Goal: Information Seeking & Learning: Compare options

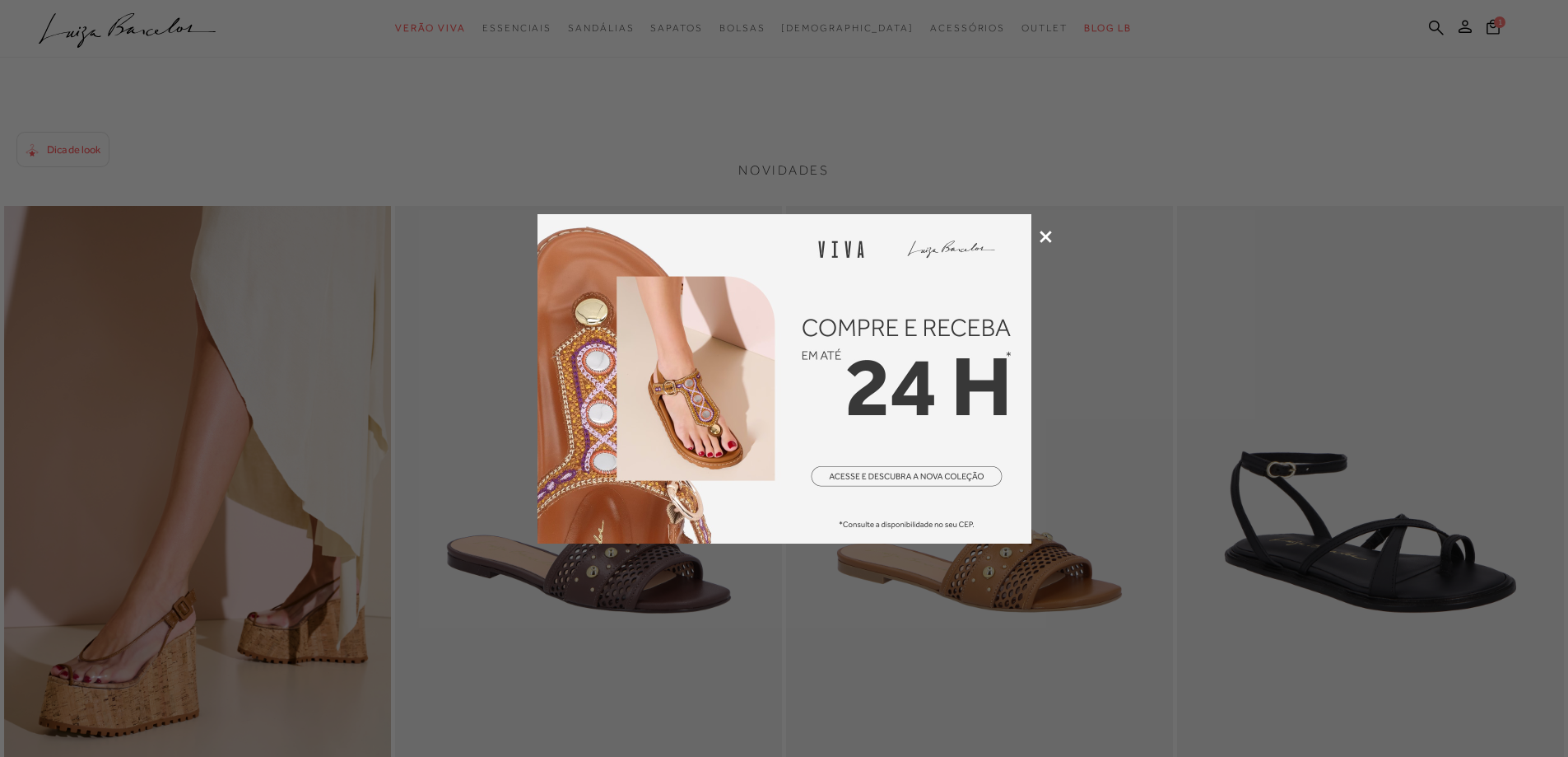
scroll to position [2223, 0]
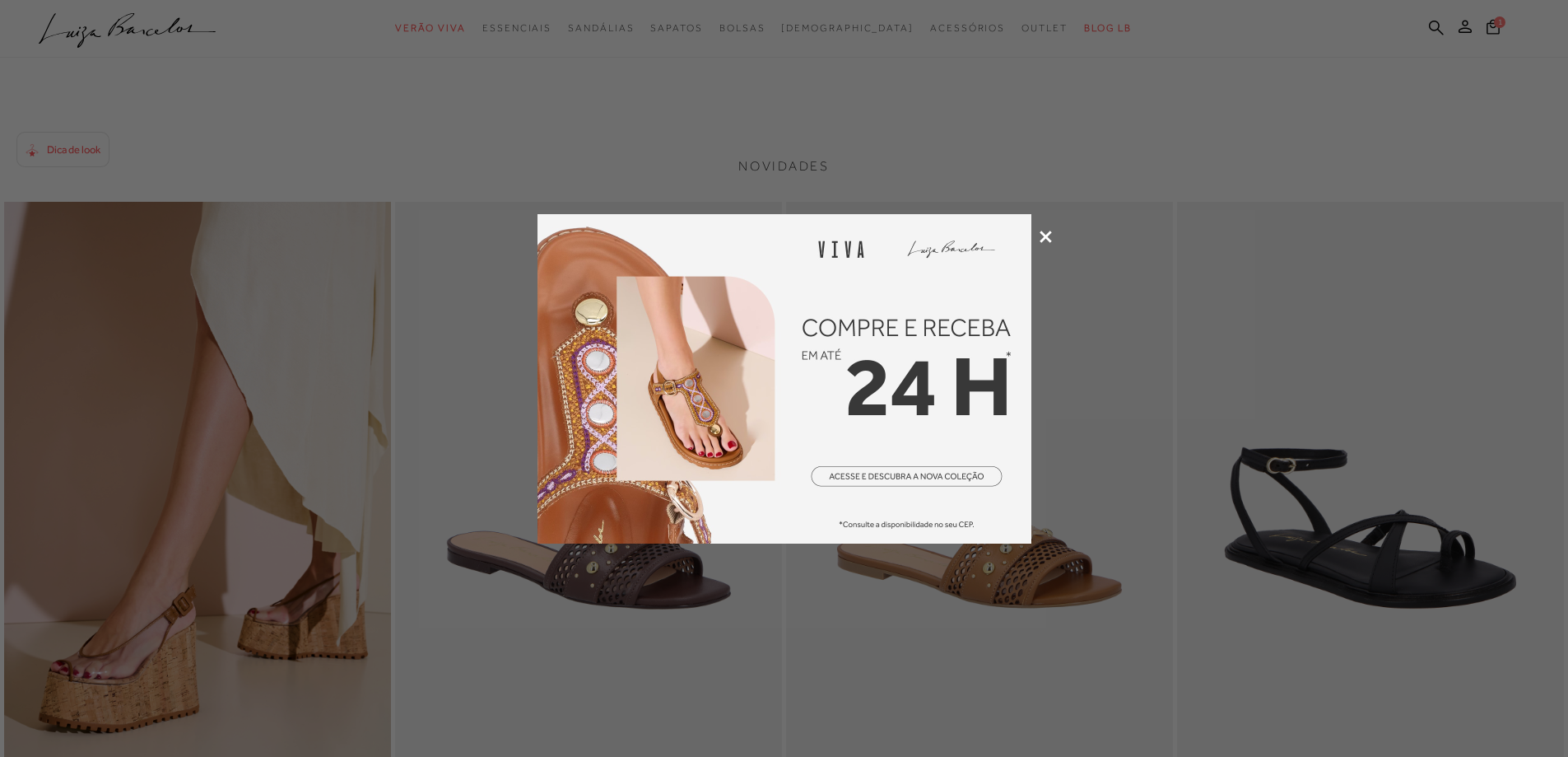
click at [263, 617] on div at bounding box center [784, 378] width 1568 height 757
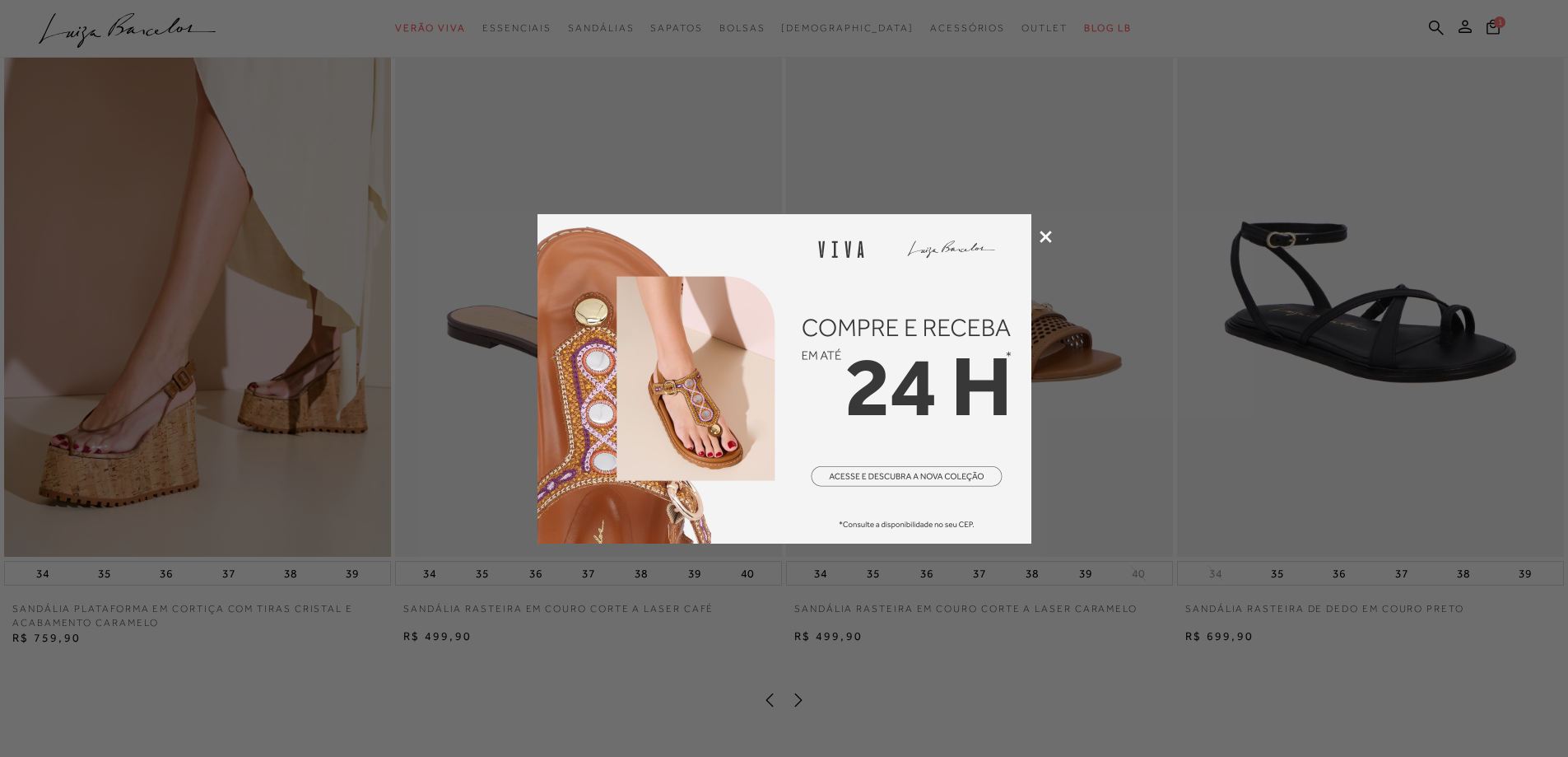
scroll to position [2471, 0]
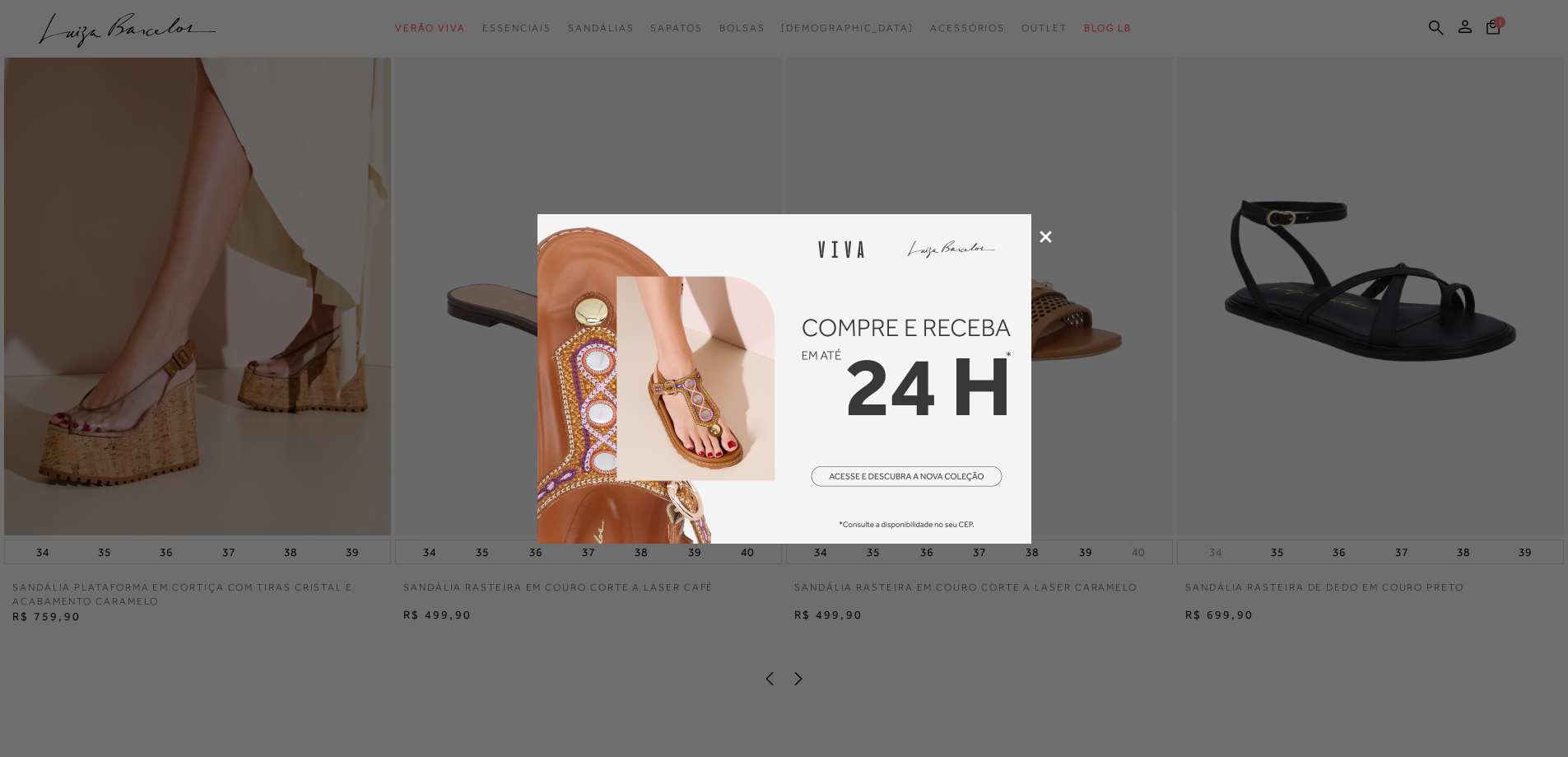
click at [245, 407] on div at bounding box center [784, 378] width 1568 height 757
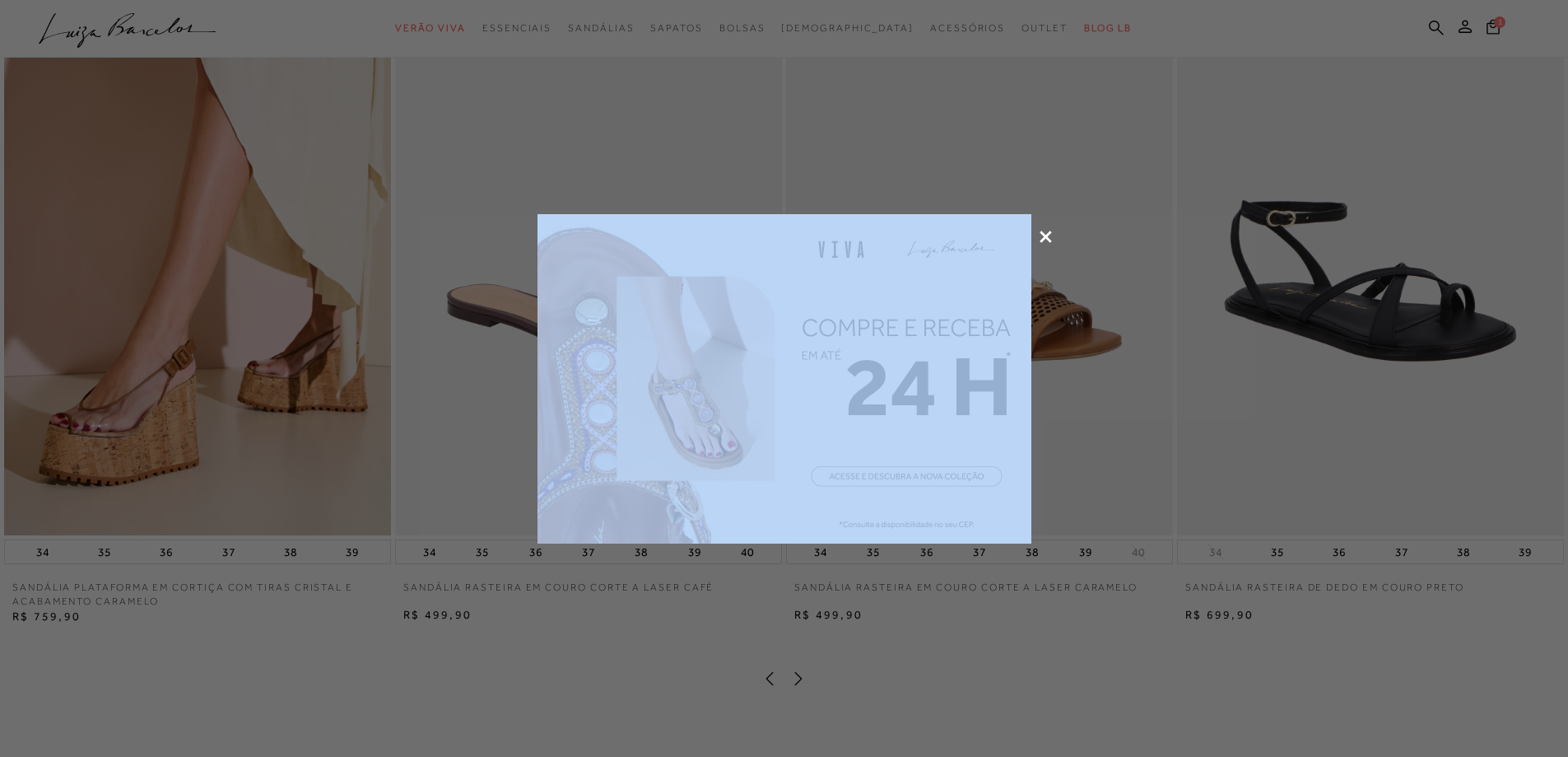
click at [245, 407] on div at bounding box center [784, 378] width 1568 height 757
click at [1042, 233] on icon at bounding box center [1046, 237] width 12 height 12
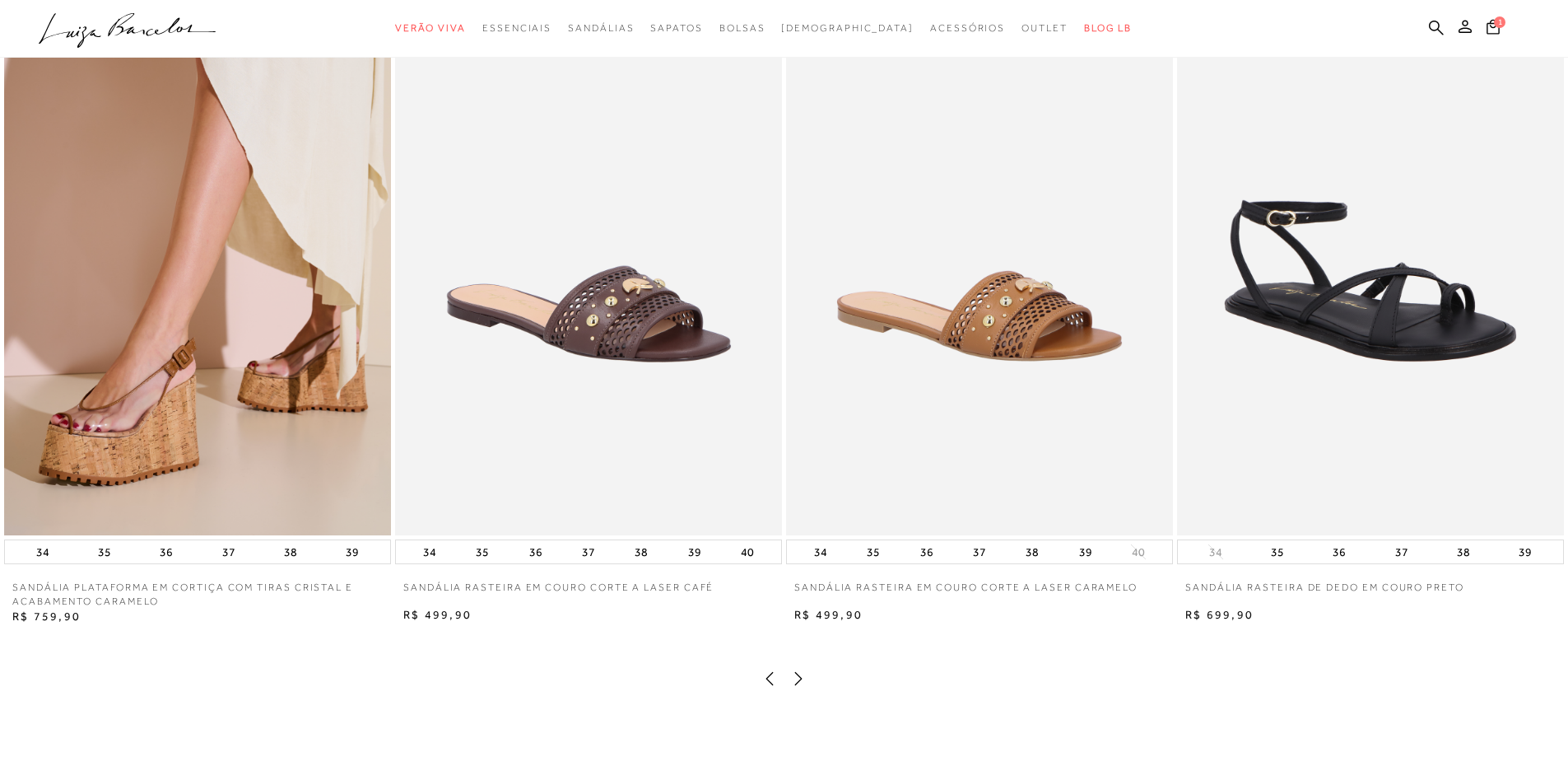
click at [158, 358] on img at bounding box center [198, 245] width 387 height 581
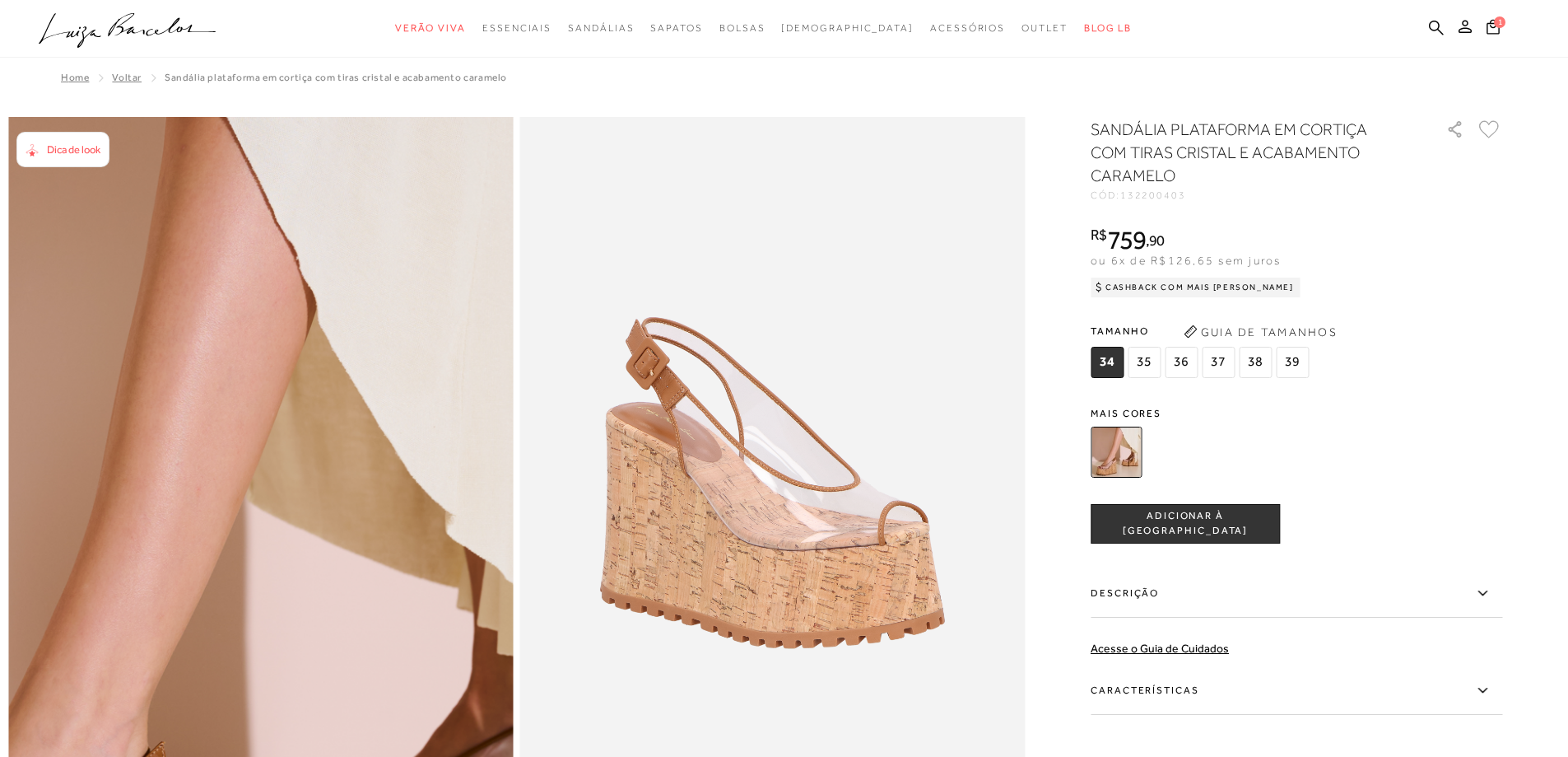
click at [348, 496] on img at bounding box center [171, 501] width 1010 height 1517
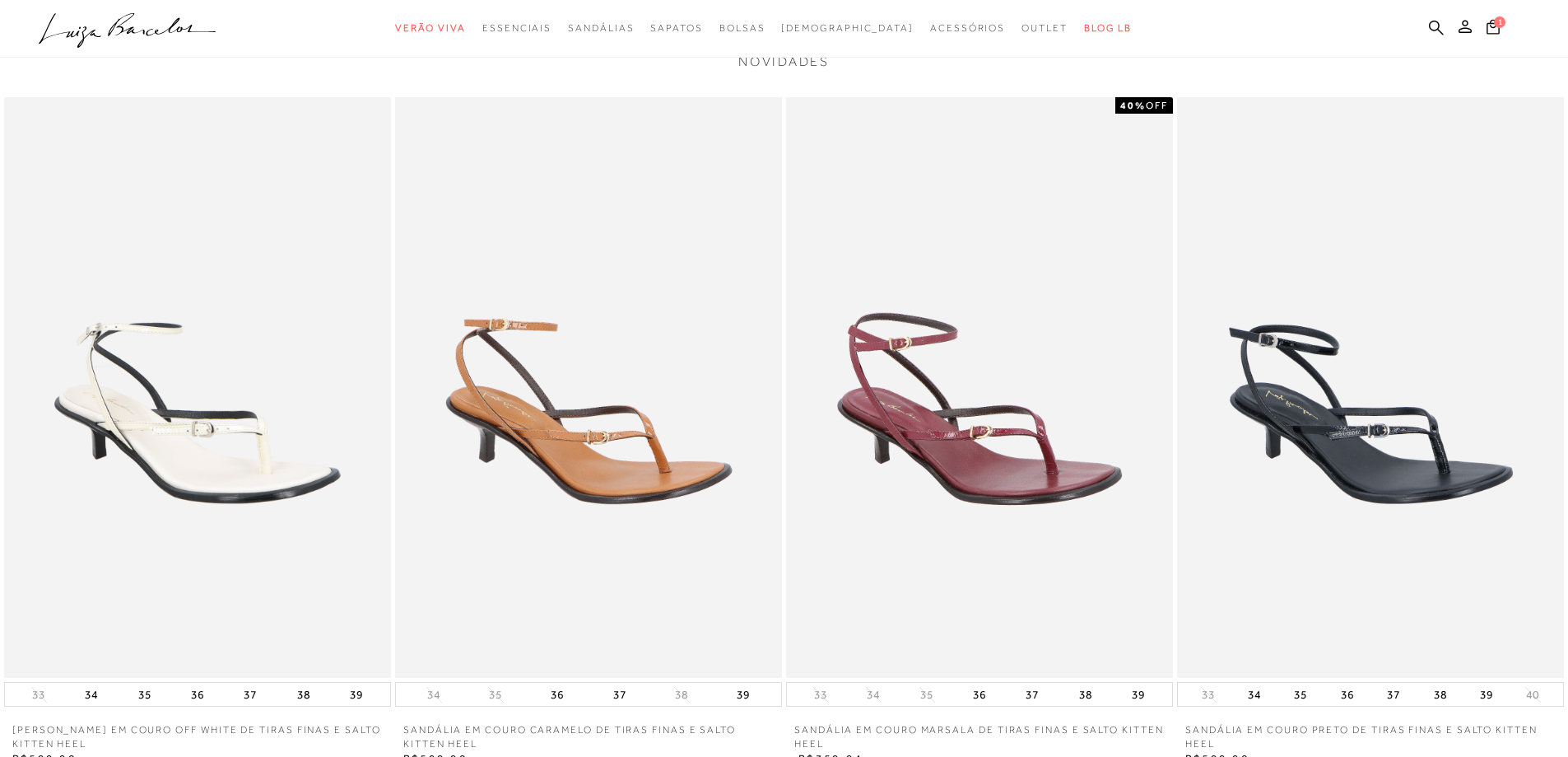
scroll to position [3130, 0]
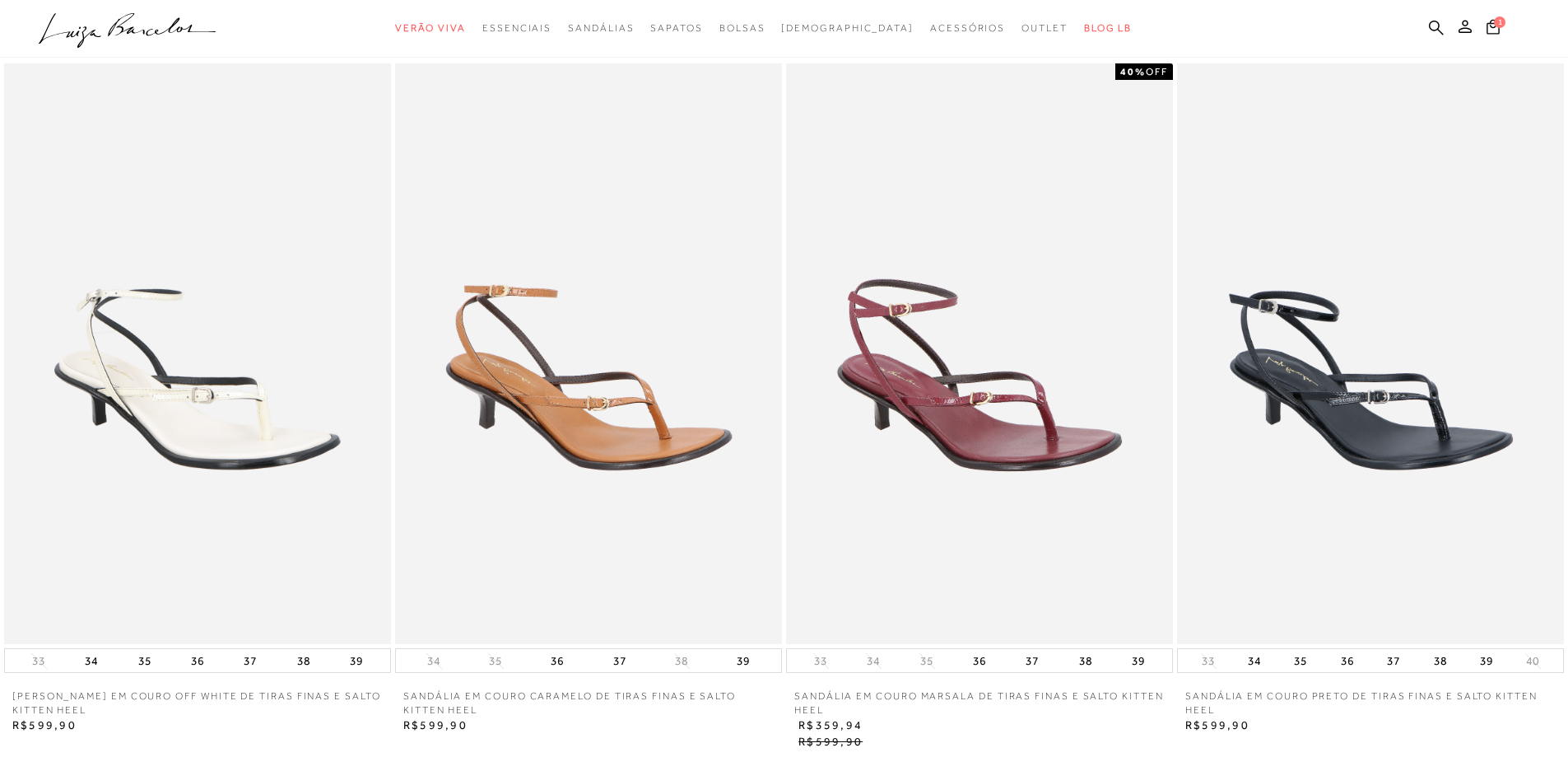
click at [226, 448] on img at bounding box center [198, 354] width 387 height 581
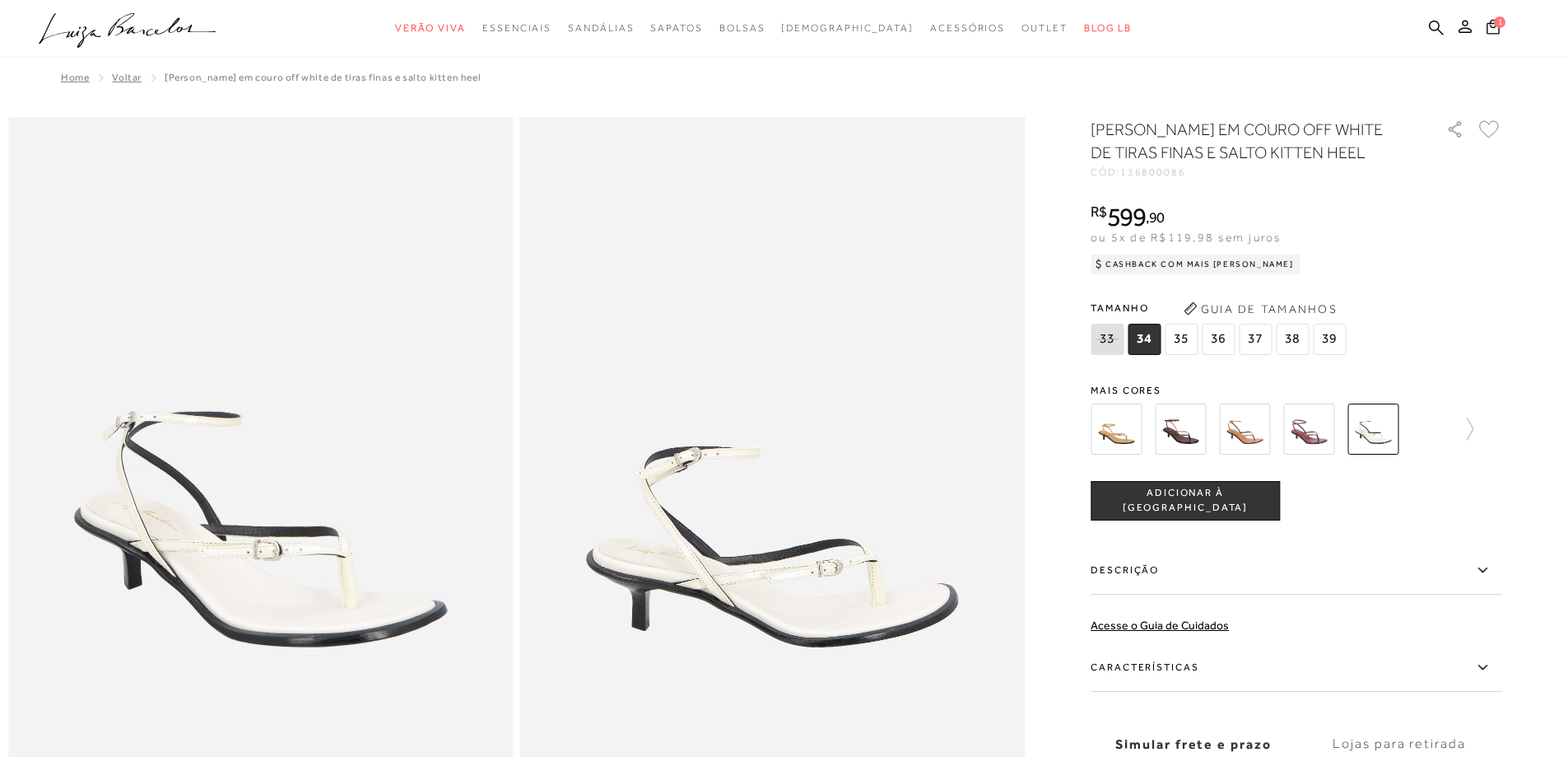
click at [1195, 431] on img at bounding box center [1181, 429] width 51 height 51
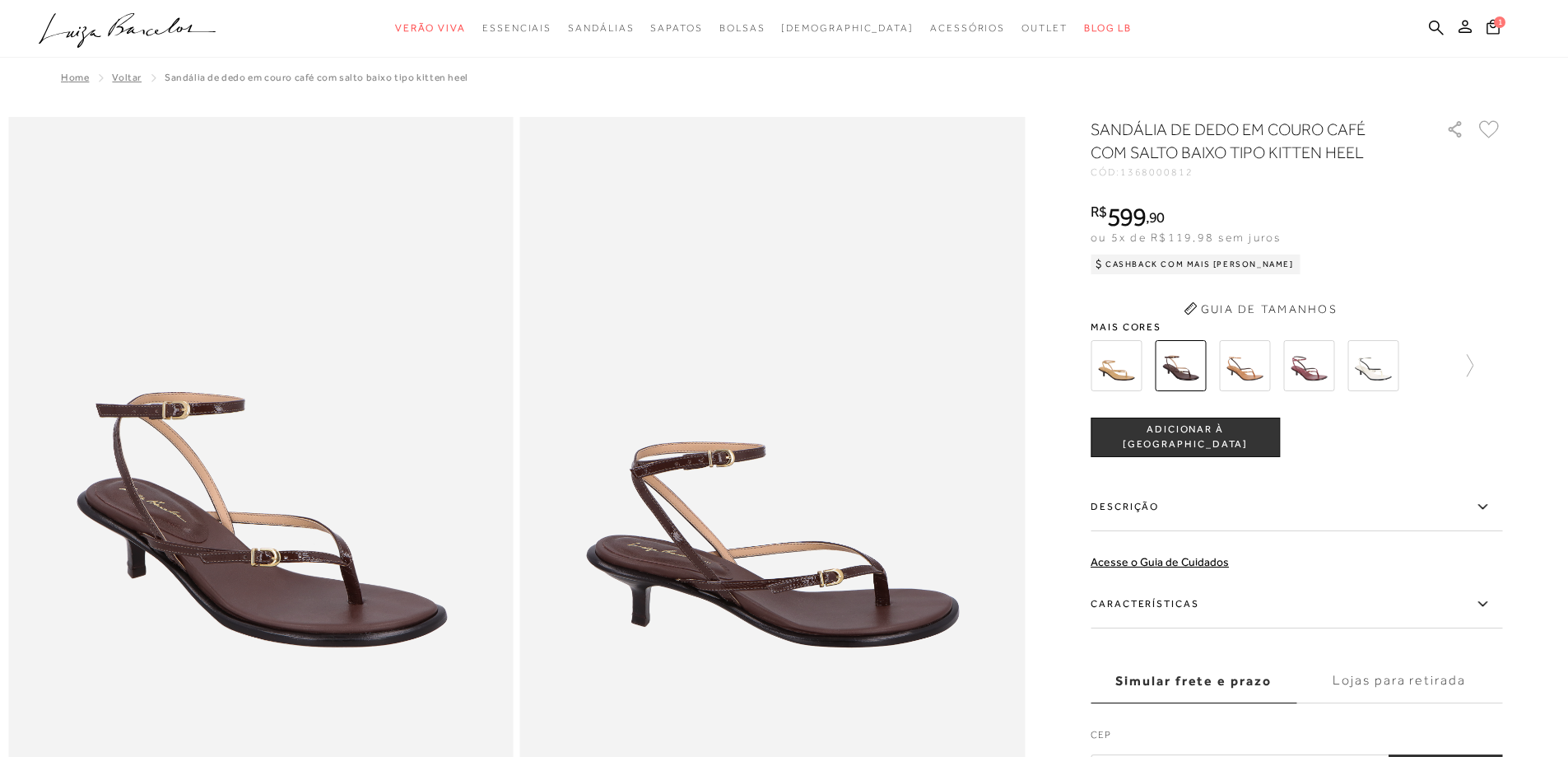
click at [1259, 380] on div "SANDÁLIA DE DEDO EM COURO CAFÉ COM SALTO BAIXO TIPO KITTEN HEEL CÓD: 1368000812…" at bounding box center [1297, 452] width 412 height 669
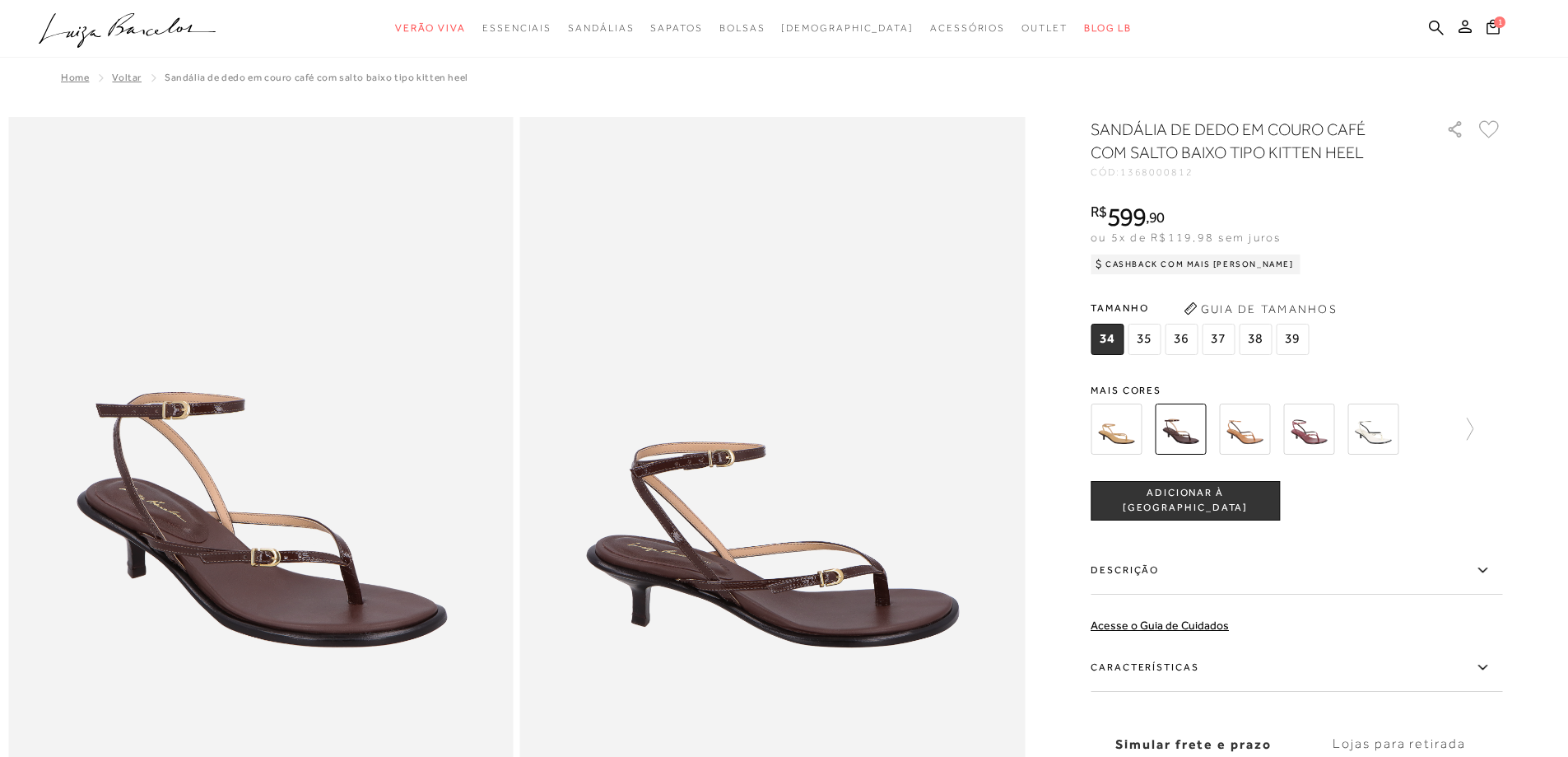
click at [1245, 424] on img at bounding box center [1245, 429] width 51 height 51
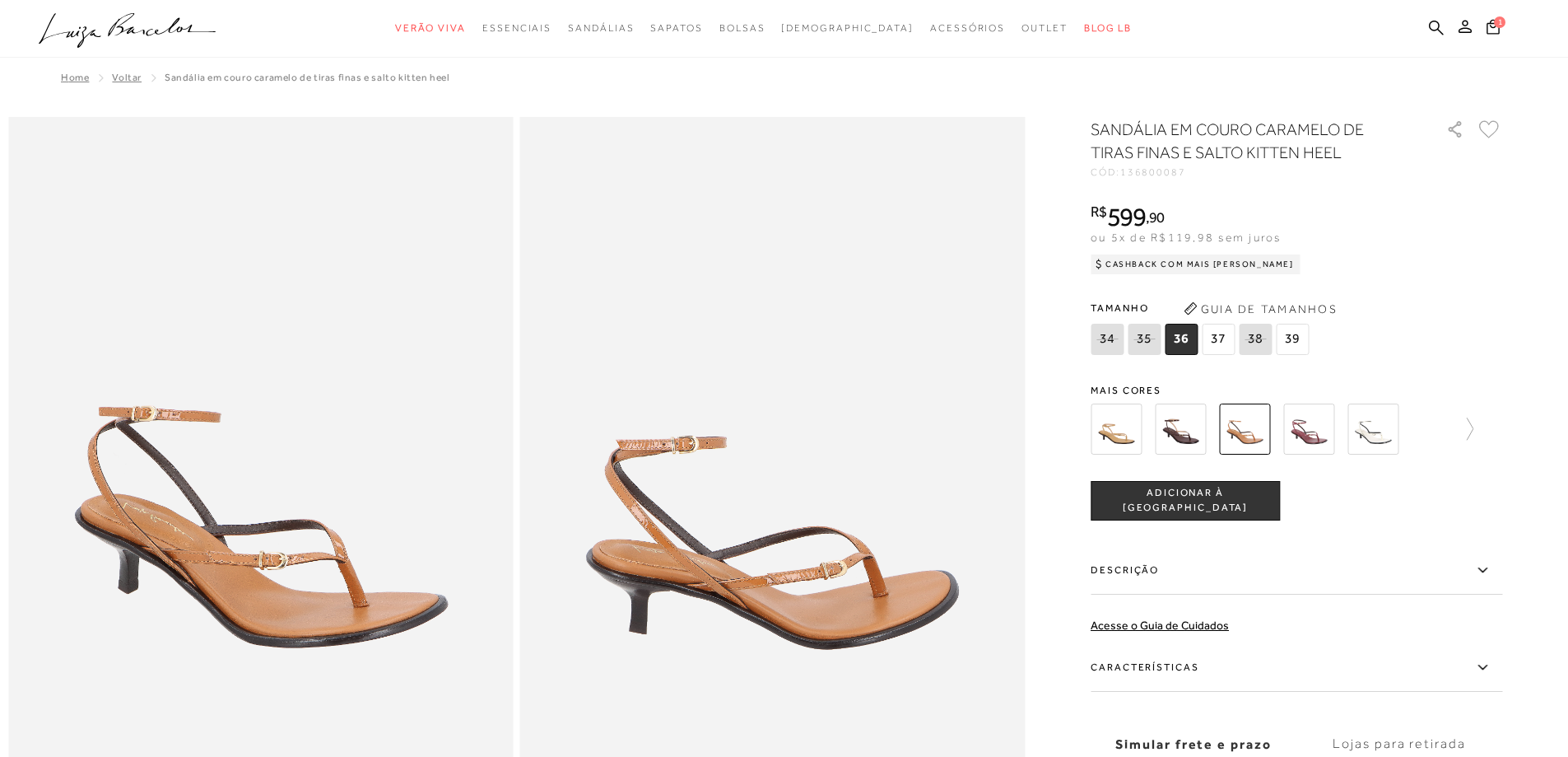
click at [1315, 415] on img at bounding box center [1309, 429] width 51 height 51
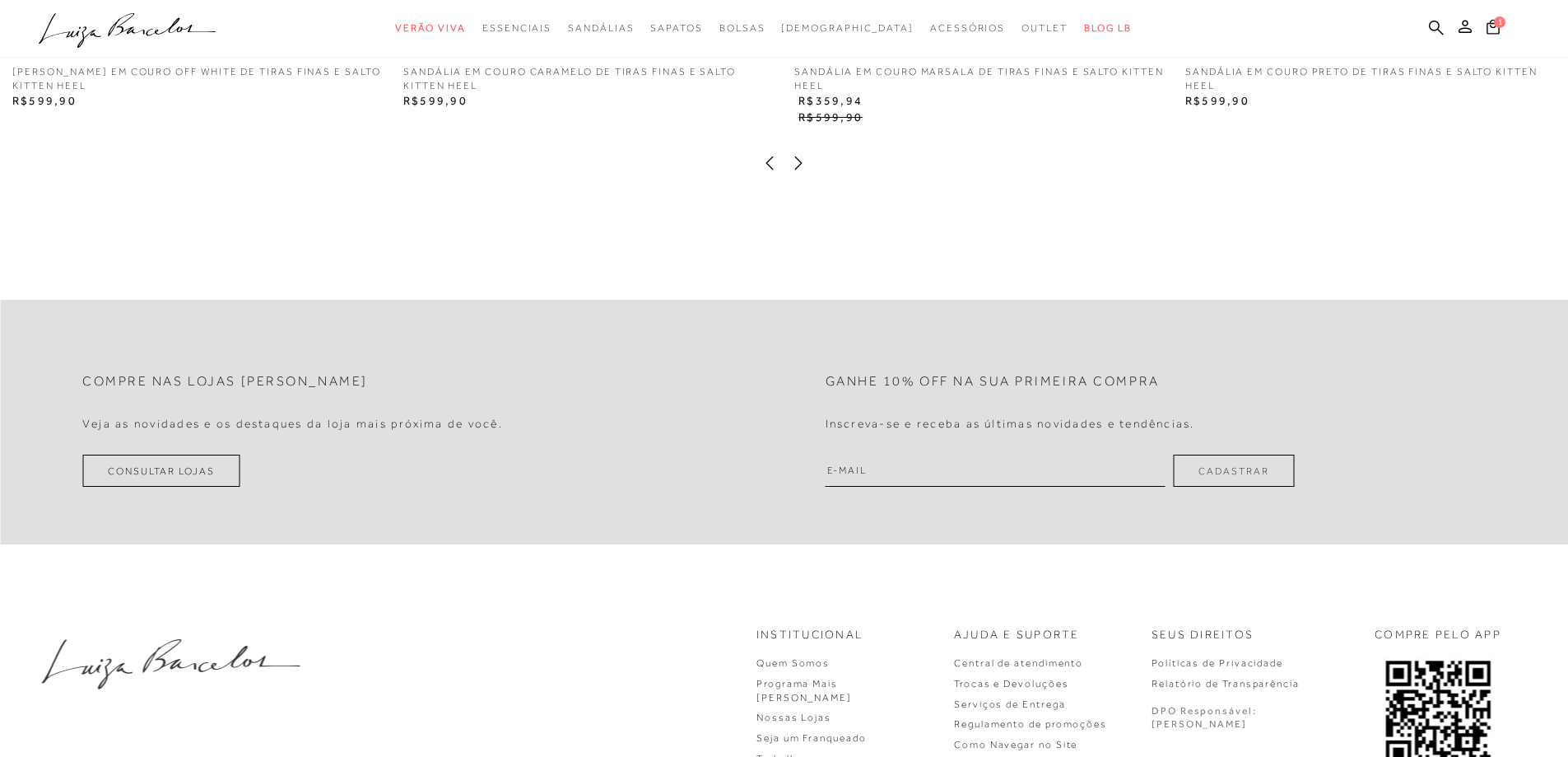
scroll to position [3944, 0]
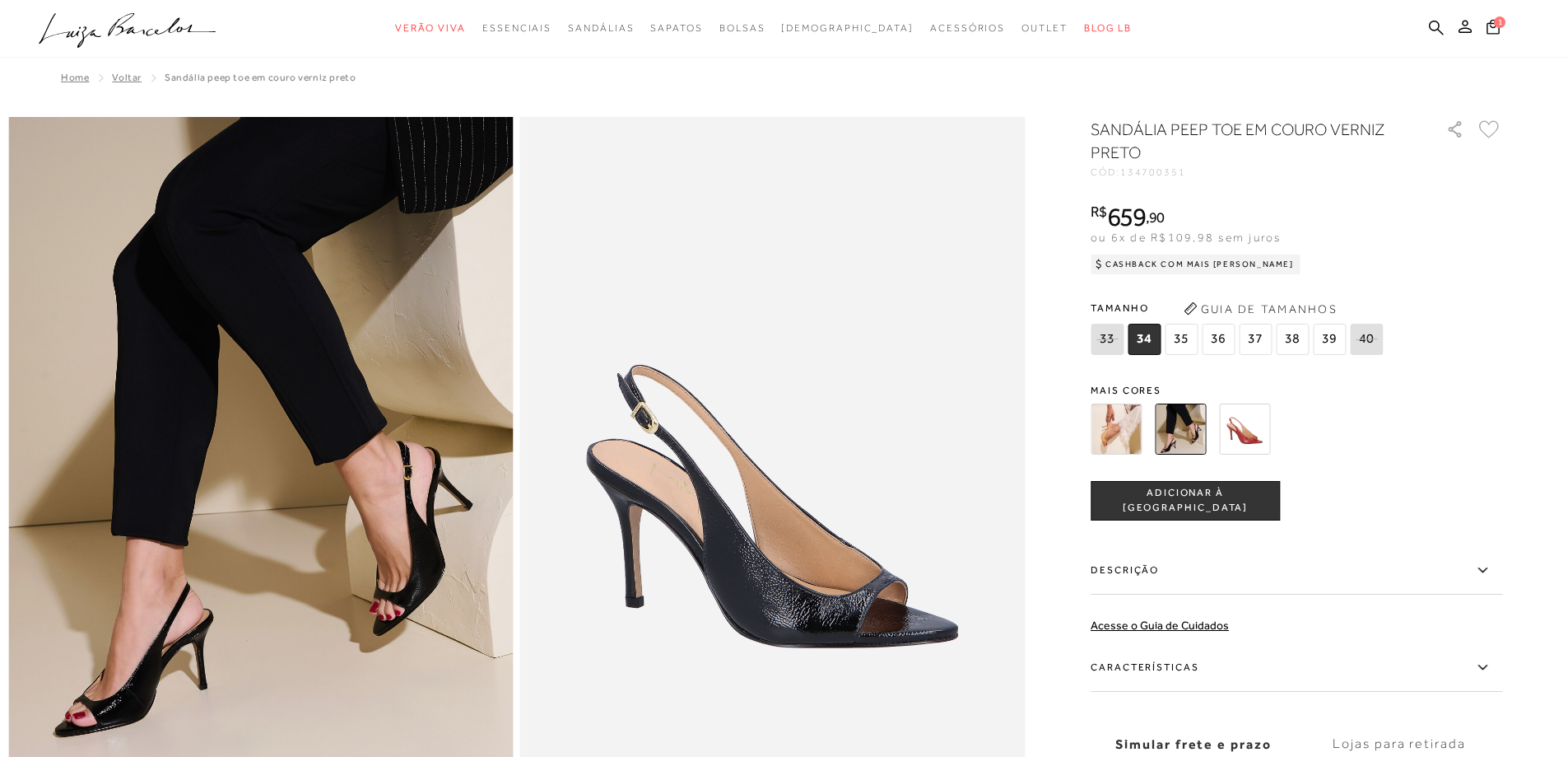
click at [1120, 425] on img at bounding box center [1116, 429] width 51 height 51
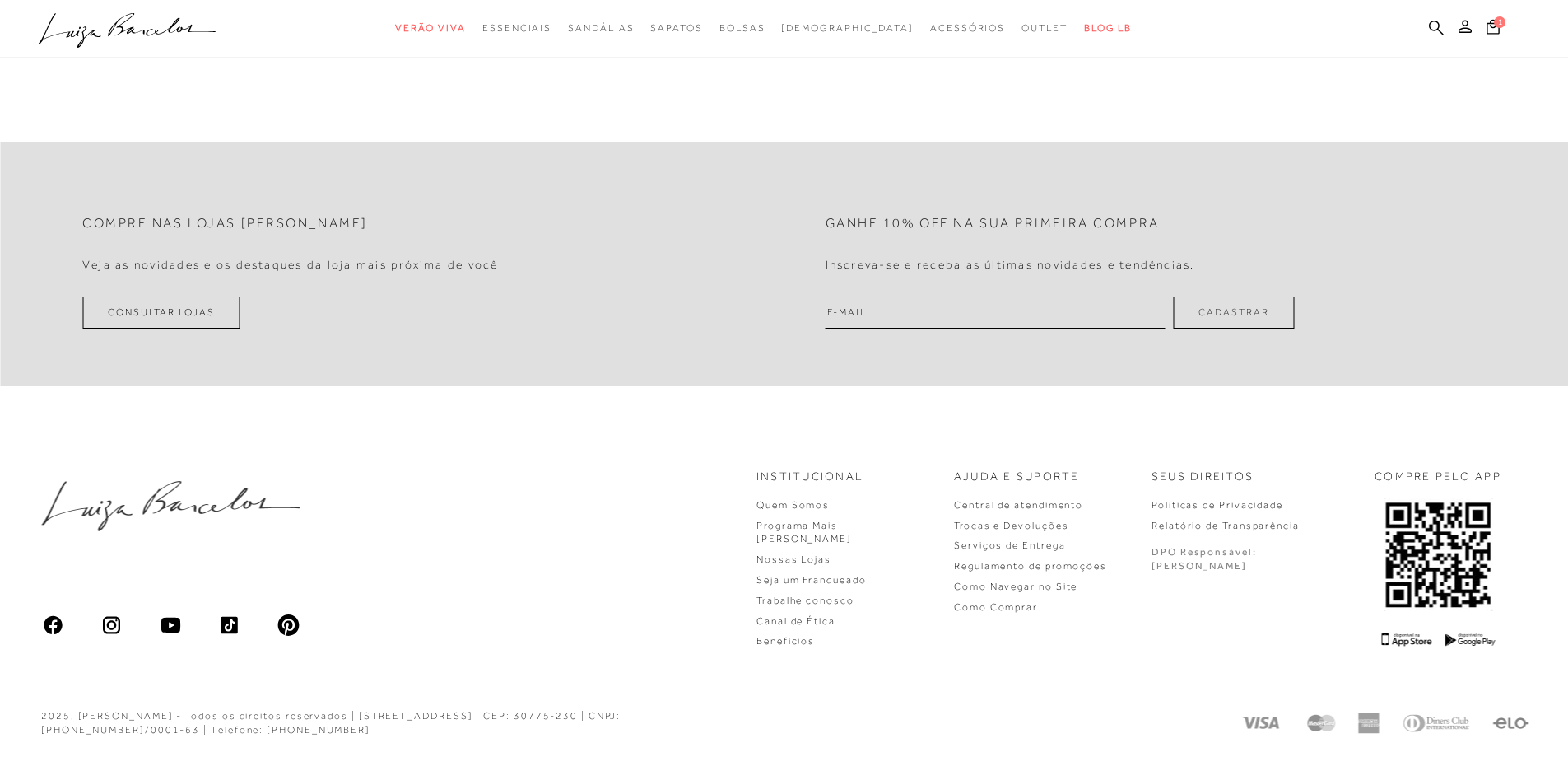
scroll to position [3167, 0]
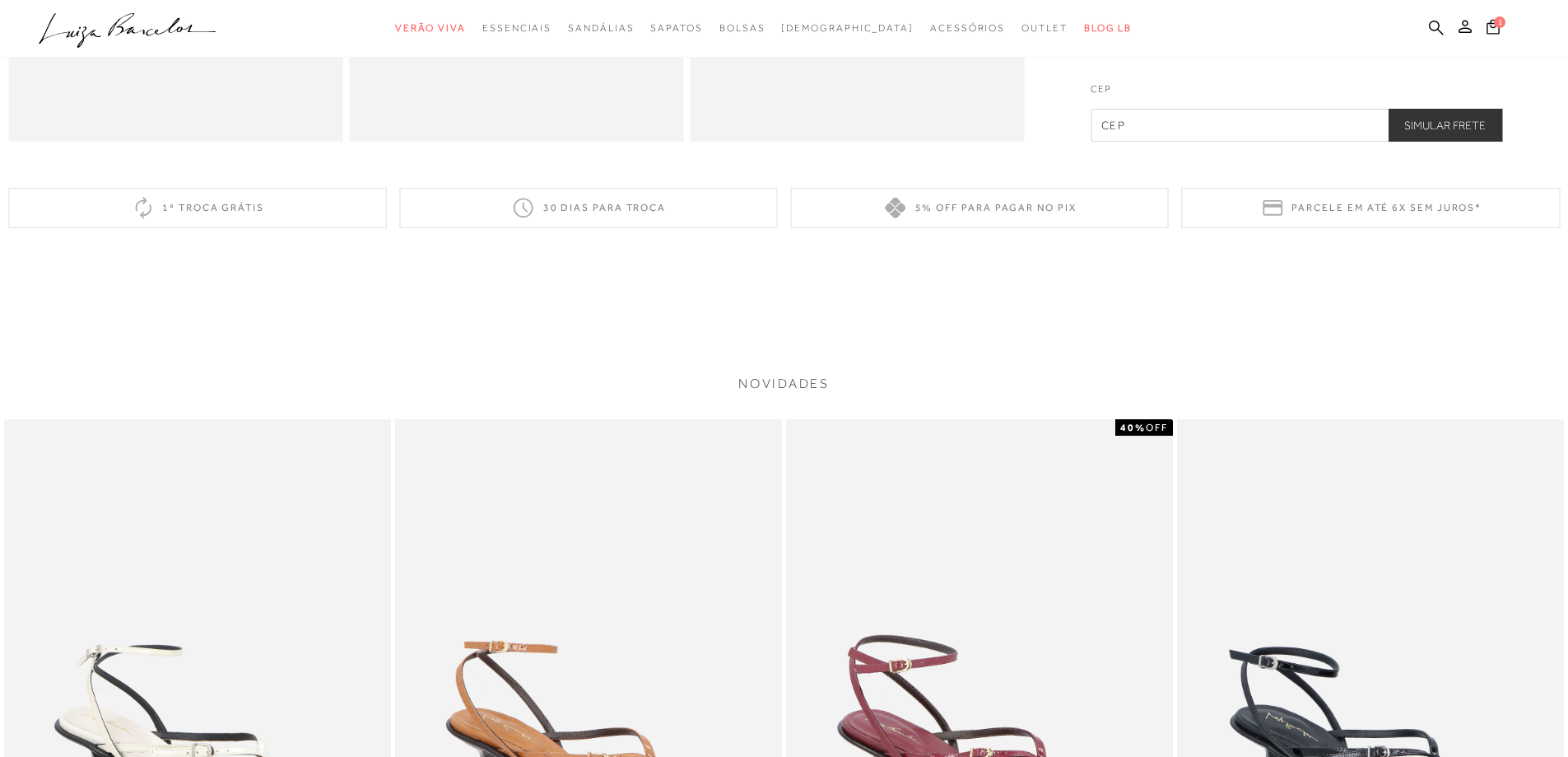
scroll to position [1241, 0]
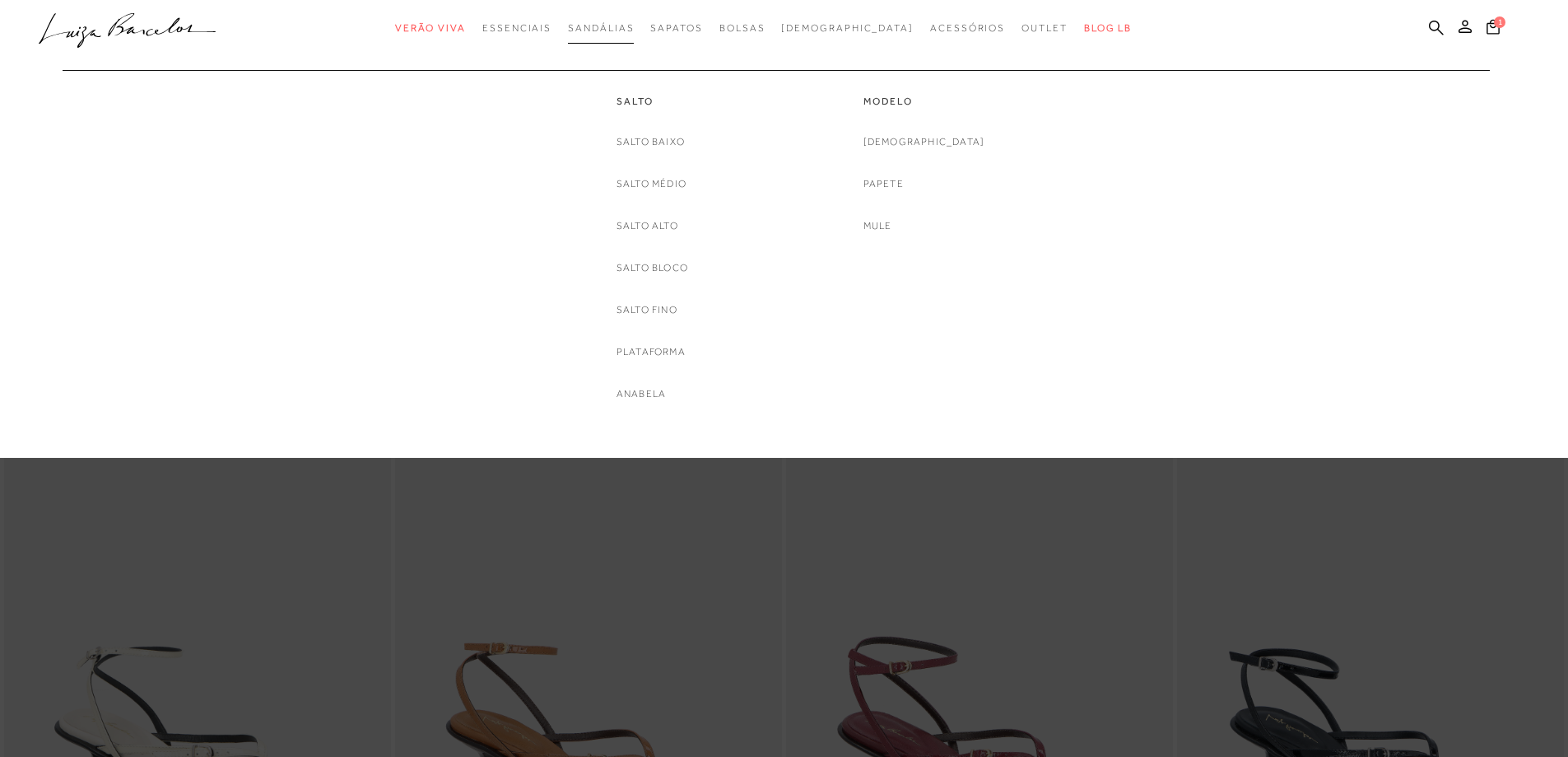
click at [634, 27] on span "Sandálias" at bounding box center [601, 27] width 66 height 11
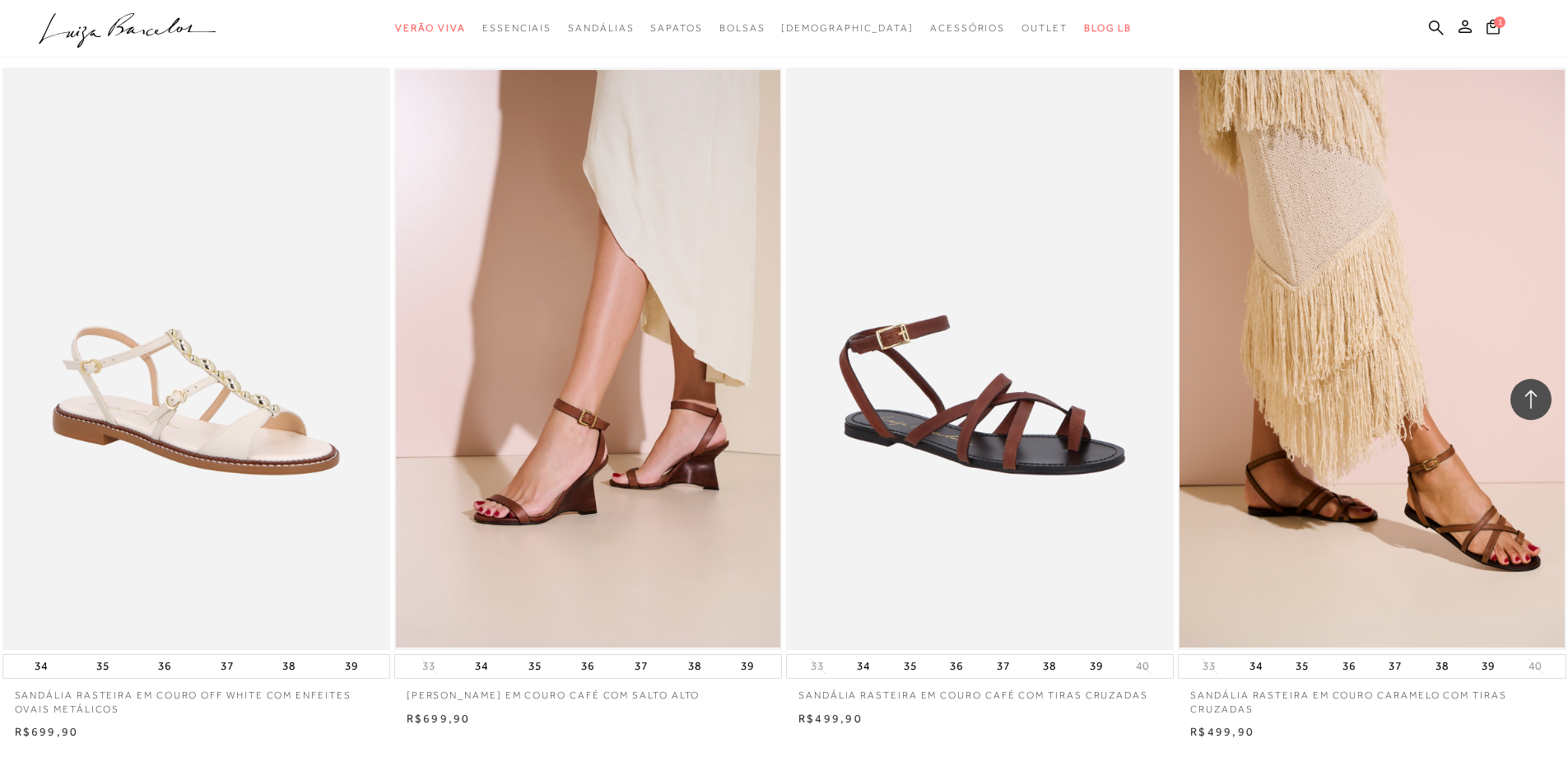
scroll to position [2141, 0]
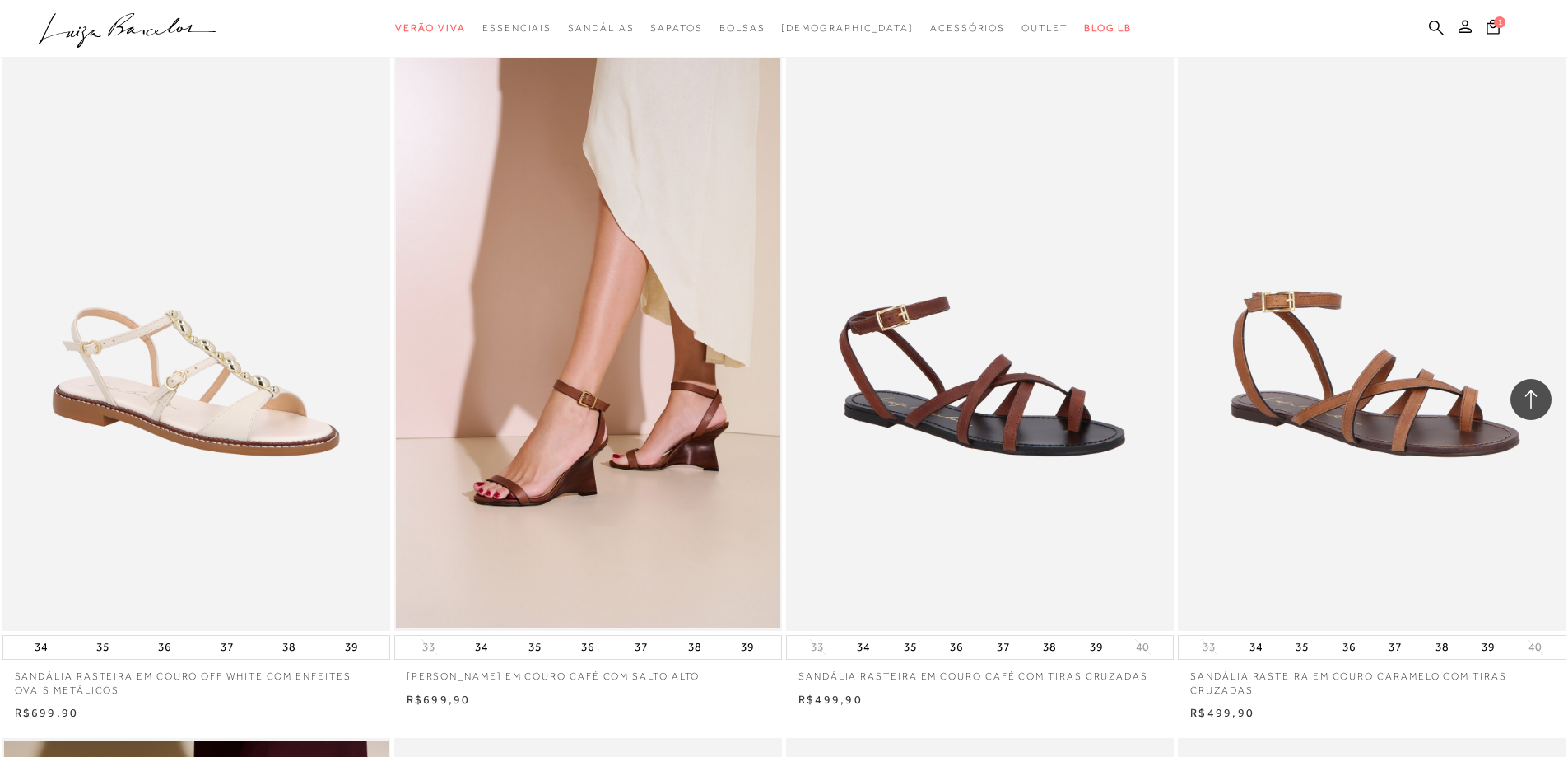
click at [1238, 493] on img at bounding box center [1373, 340] width 386 height 582
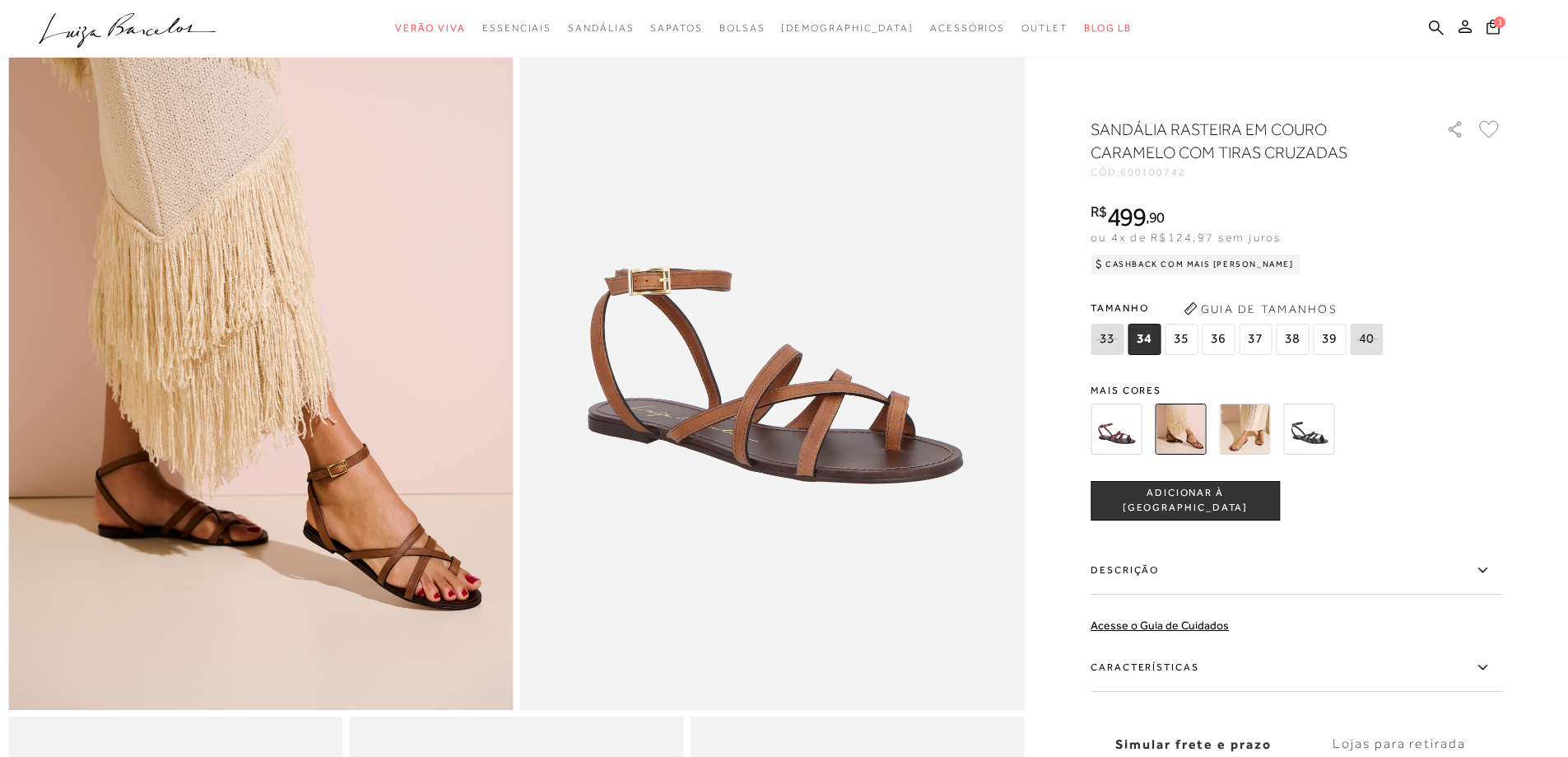
click at [1254, 436] on img at bounding box center [1245, 429] width 51 height 51
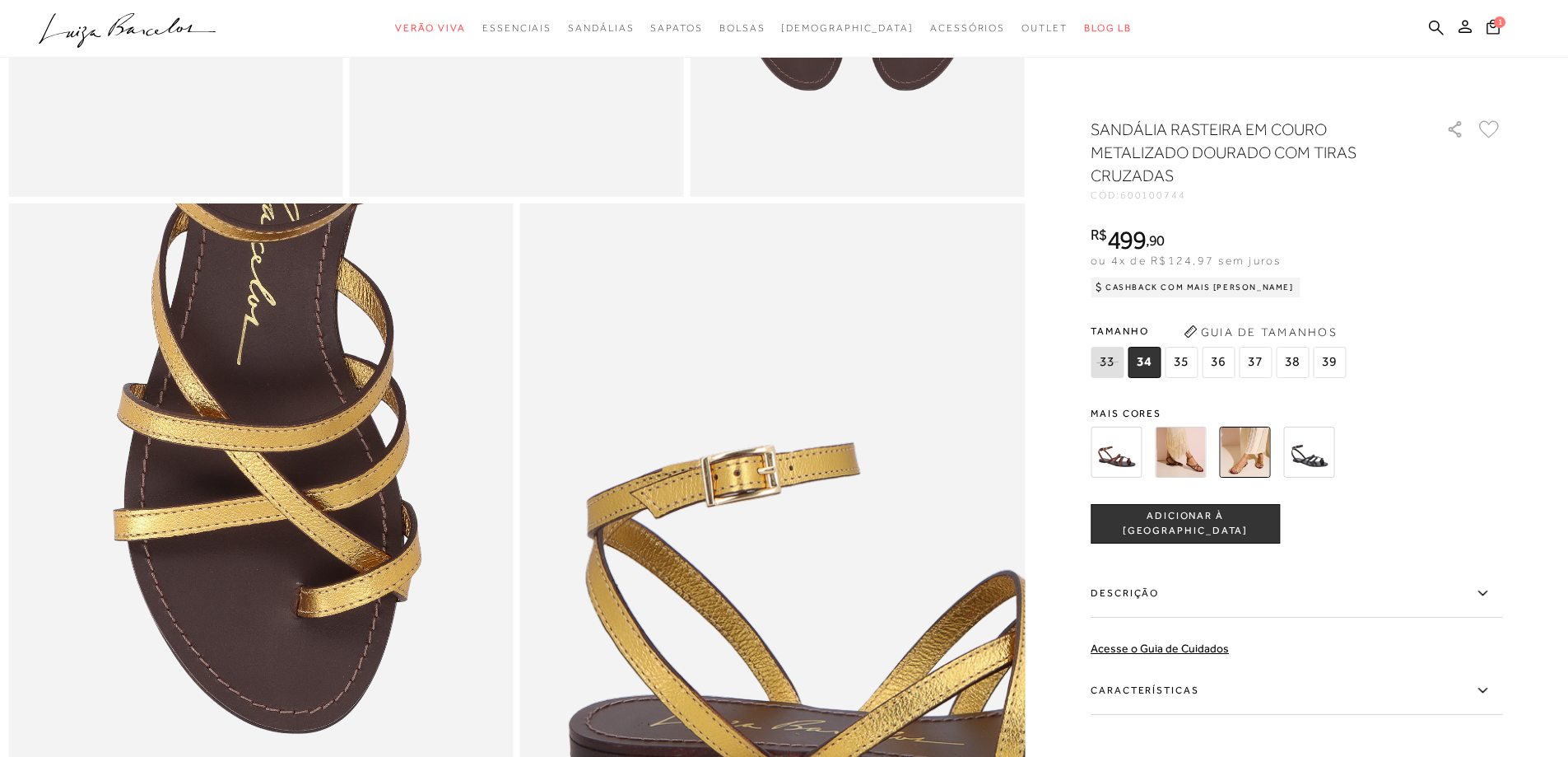
scroll to position [1235, 0]
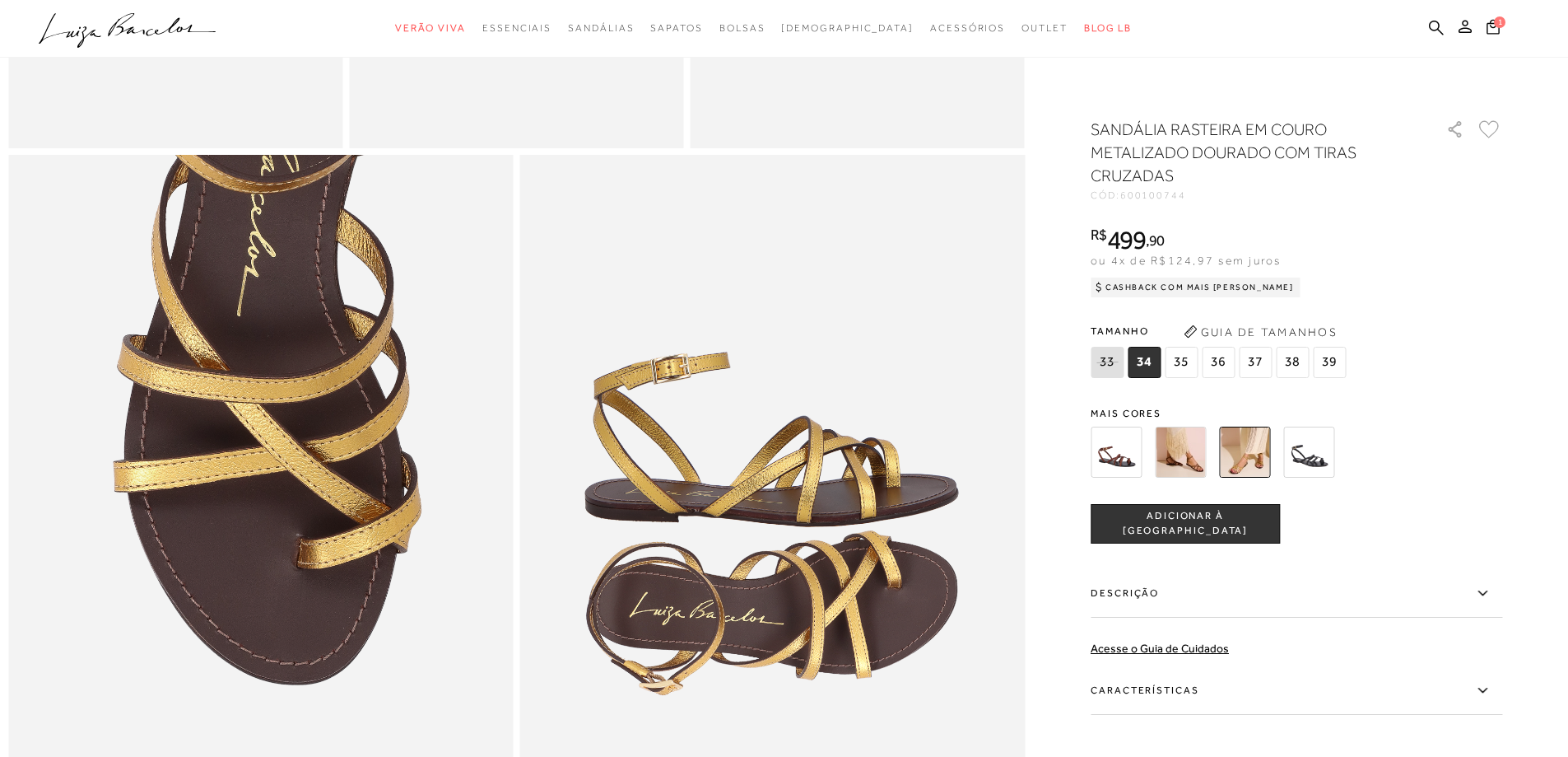
click at [1237, 455] on img at bounding box center [1245, 452] width 51 height 51
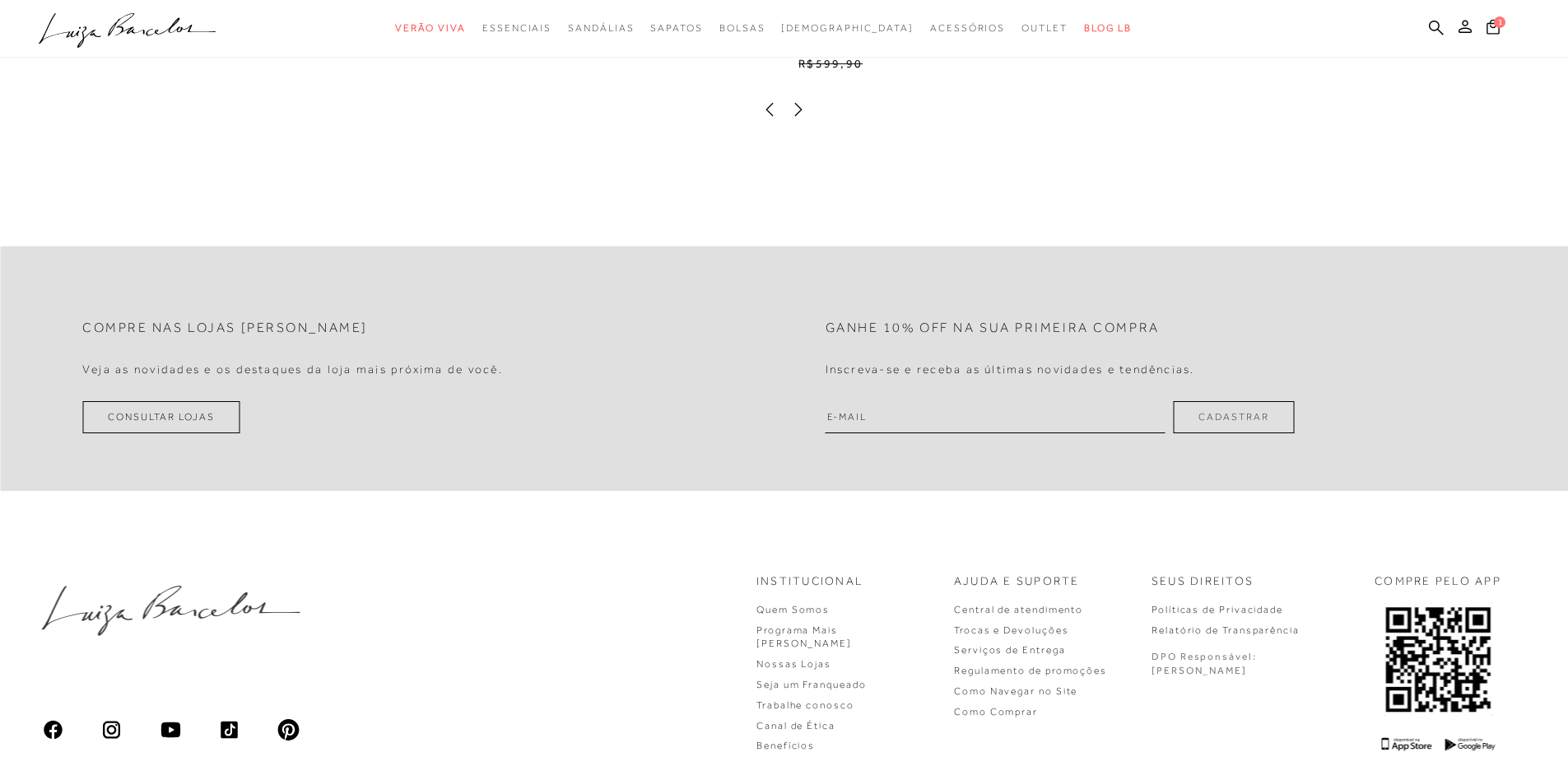
scroll to position [3167, 0]
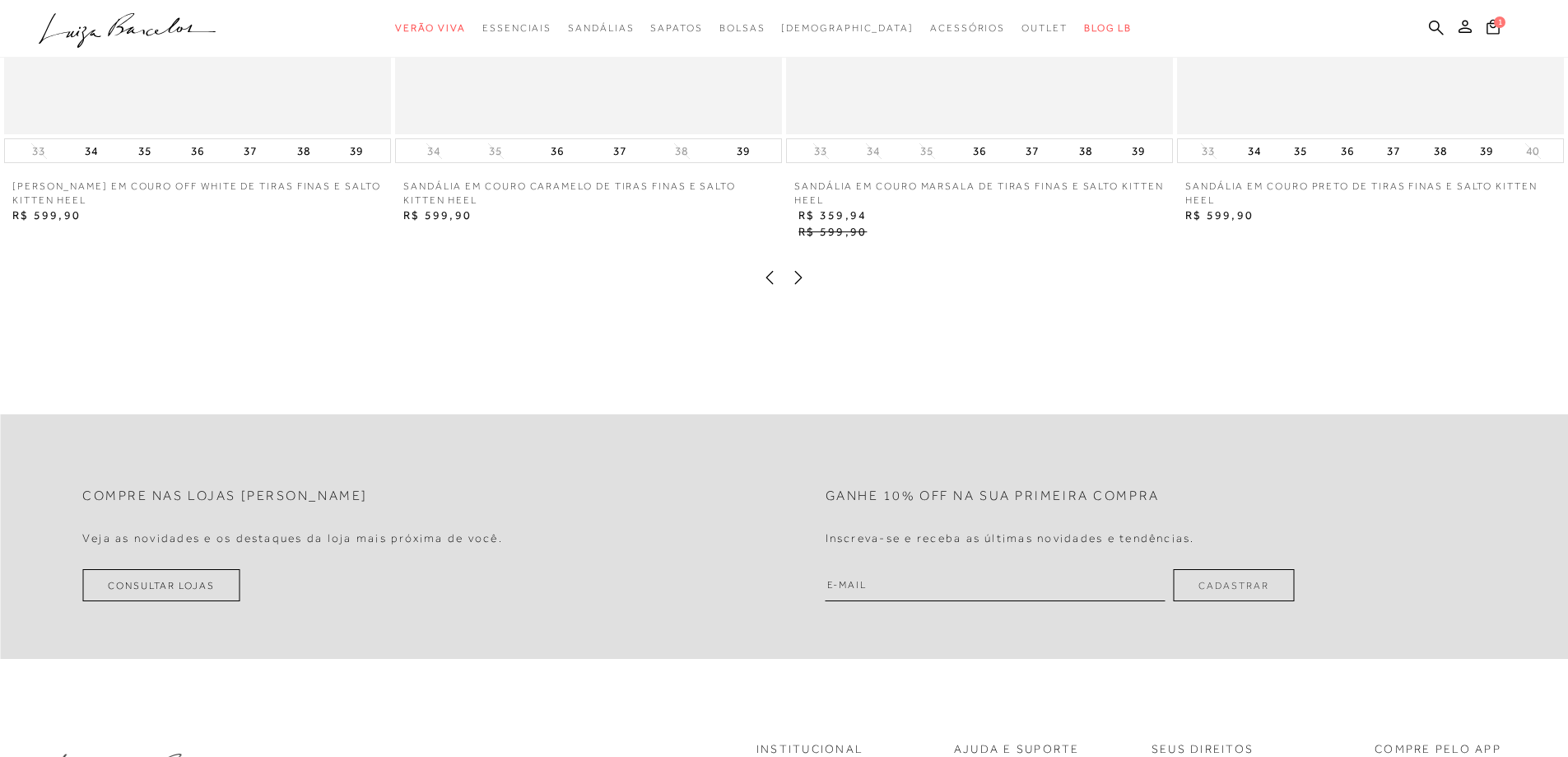
scroll to position [3871, 0]
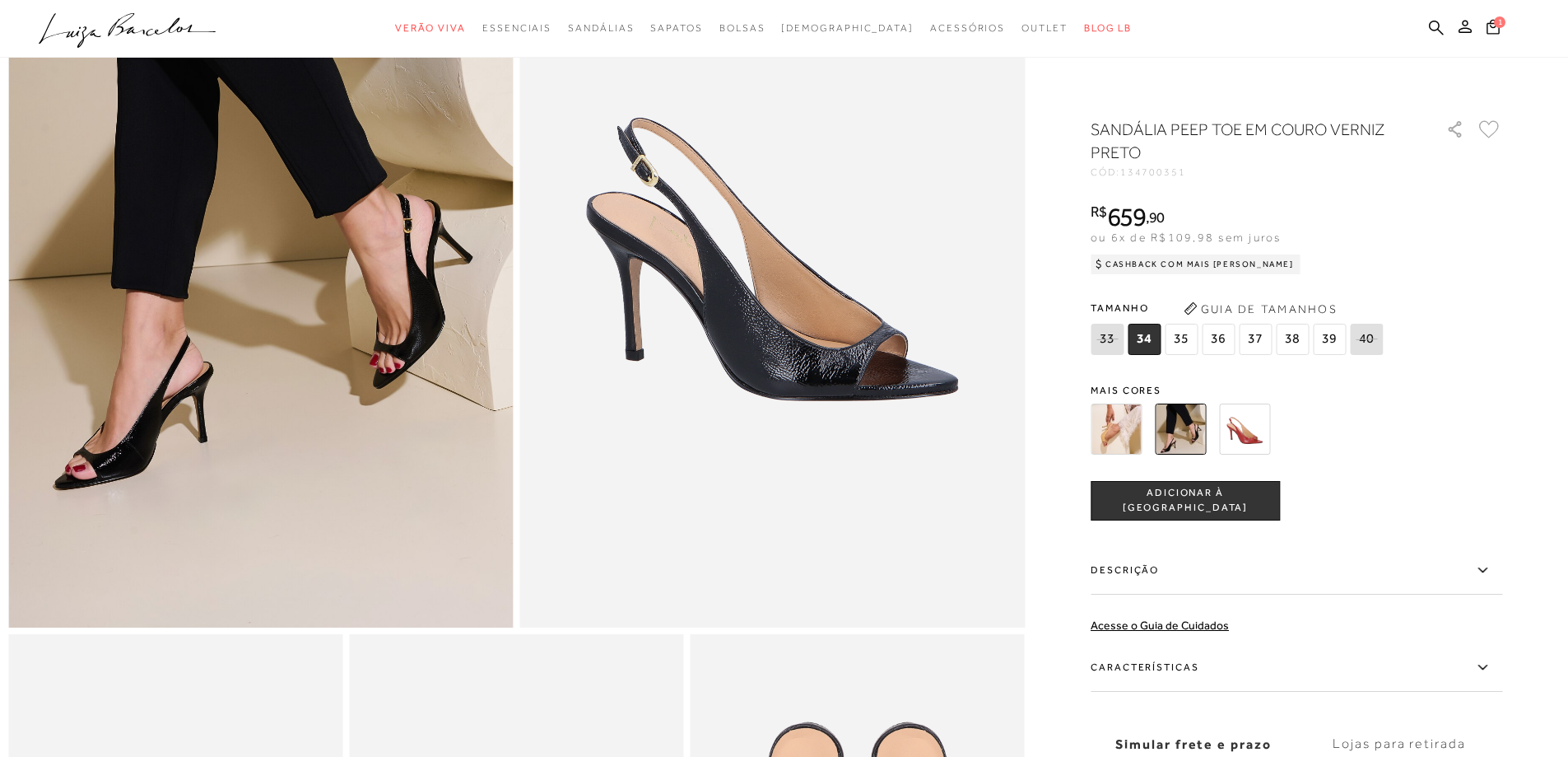
click at [1127, 427] on img at bounding box center [1116, 429] width 51 height 51
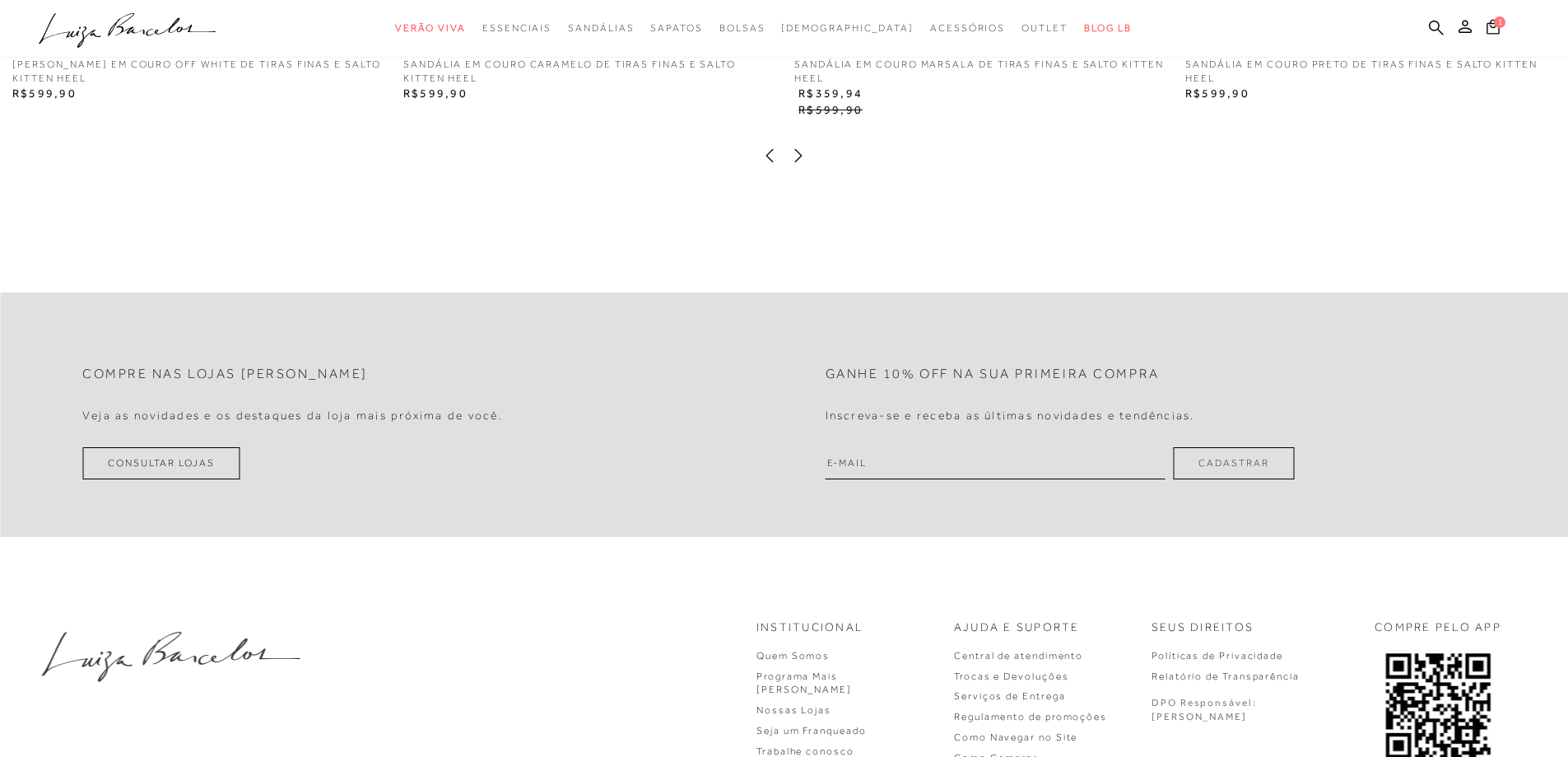
scroll to position [3167, 0]
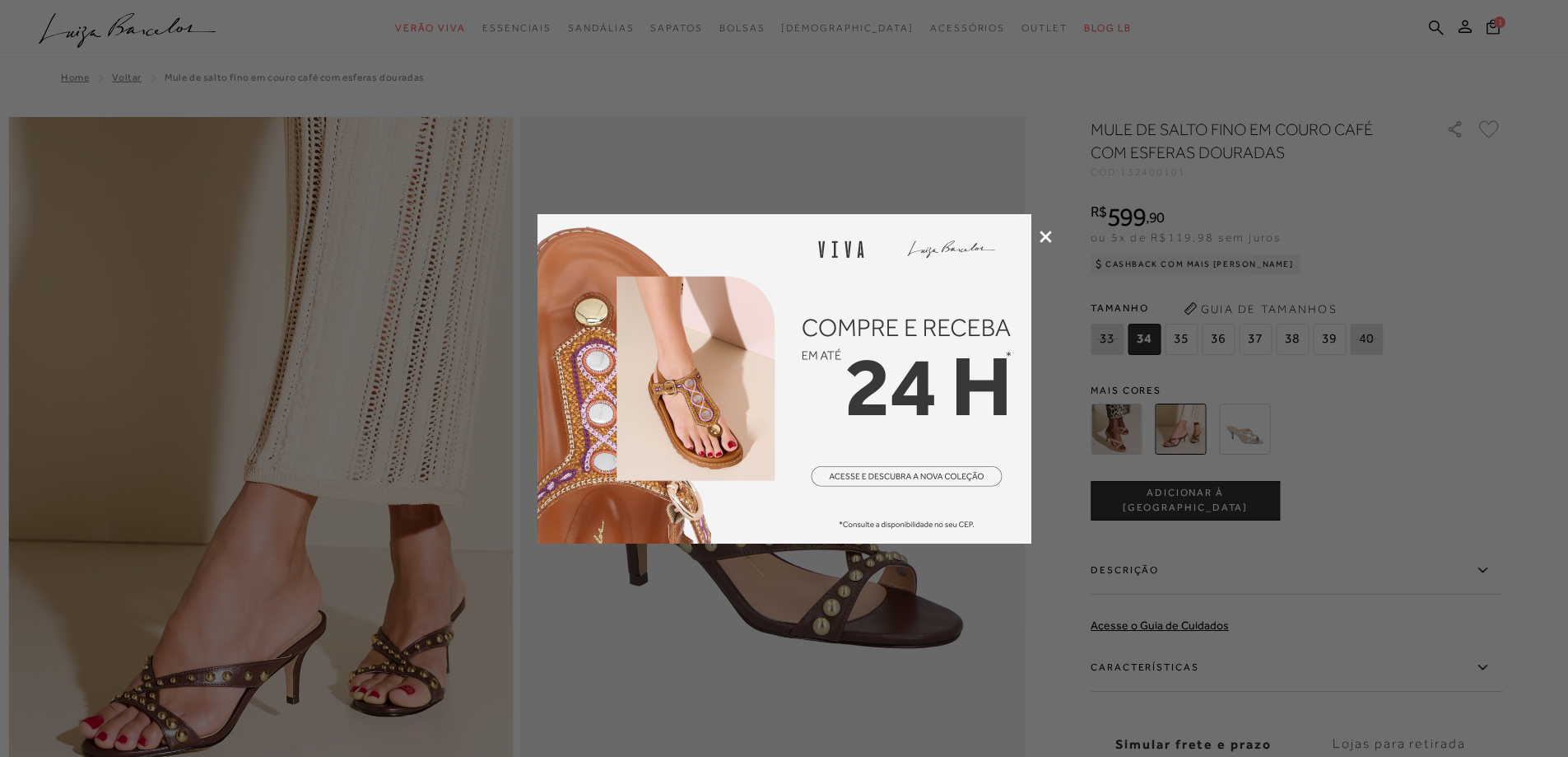
click at [1044, 234] on icon at bounding box center [1046, 237] width 12 height 12
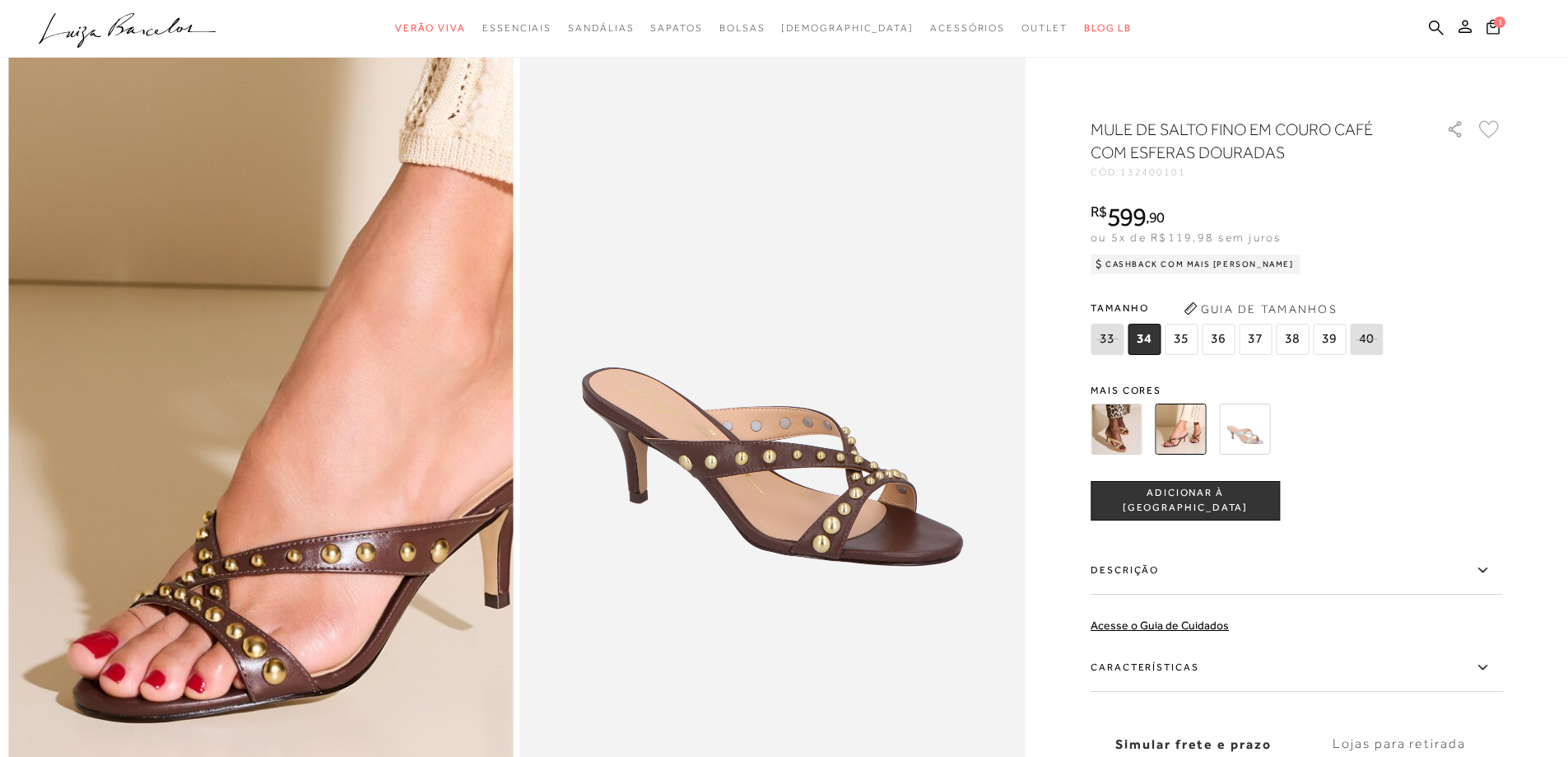
click at [84, 642] on img at bounding box center [432, 192] width 1010 height 1517
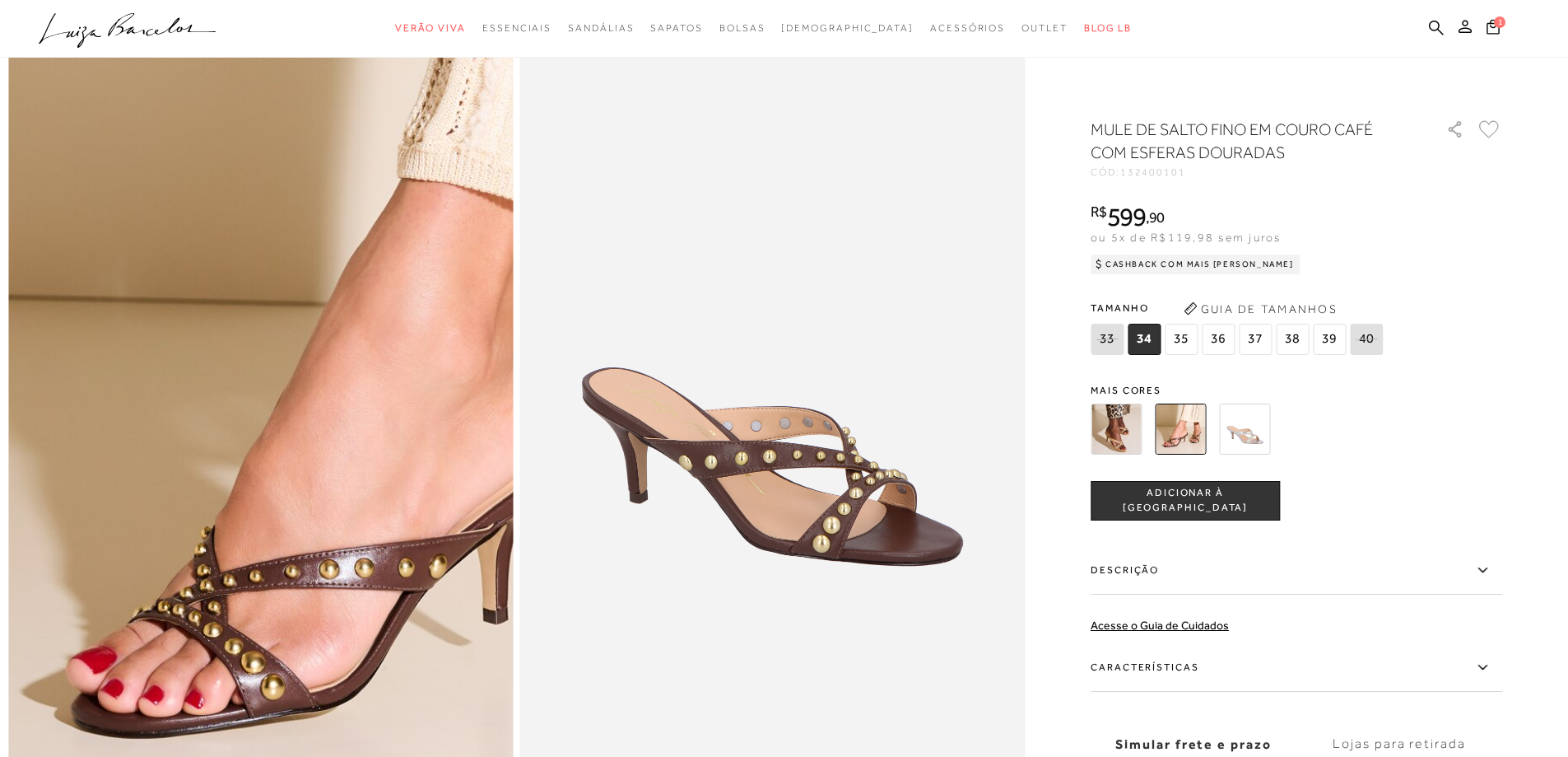
click at [86, 627] on img at bounding box center [430, 208] width 1010 height 1517
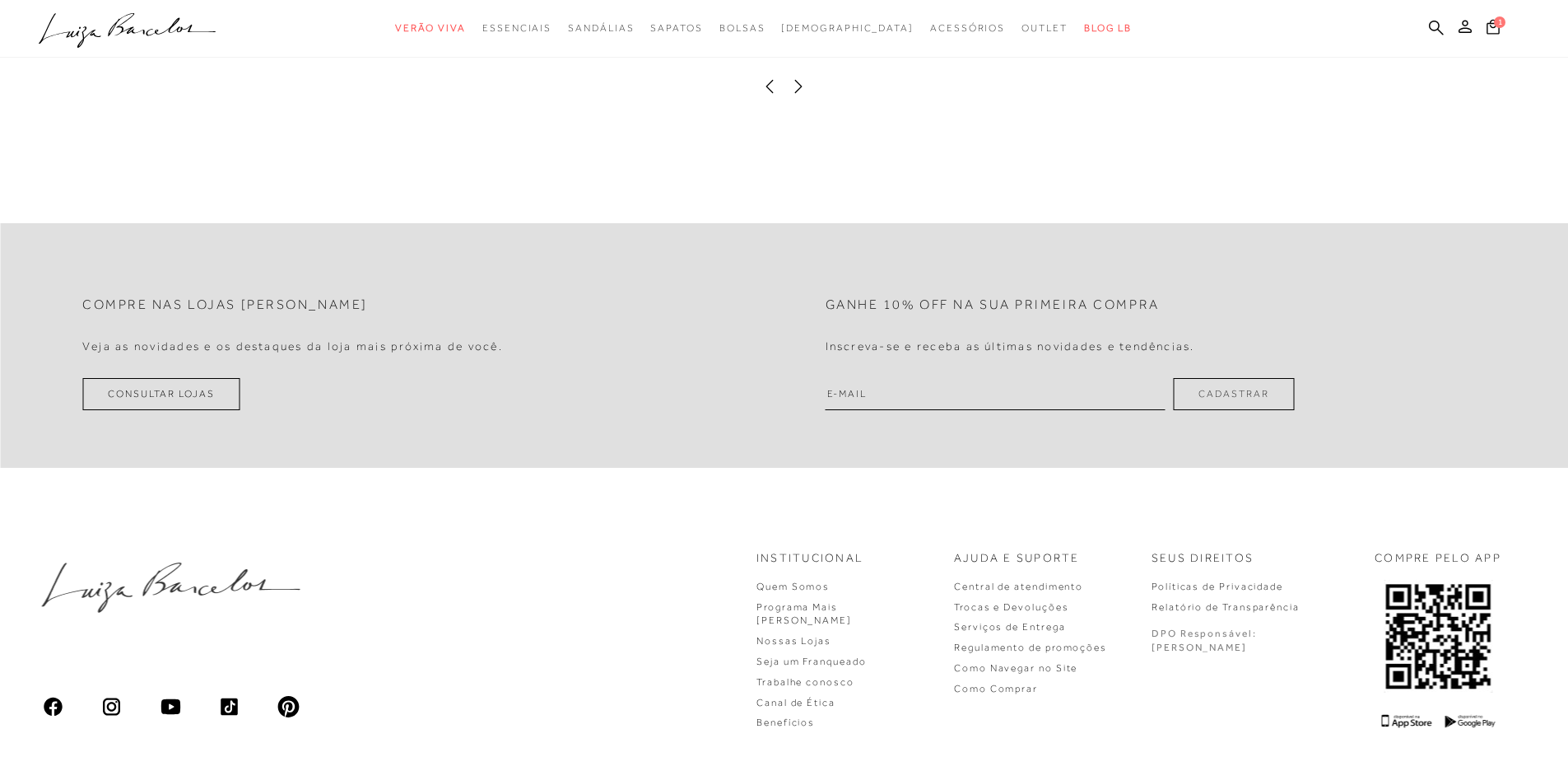
scroll to position [3167, 0]
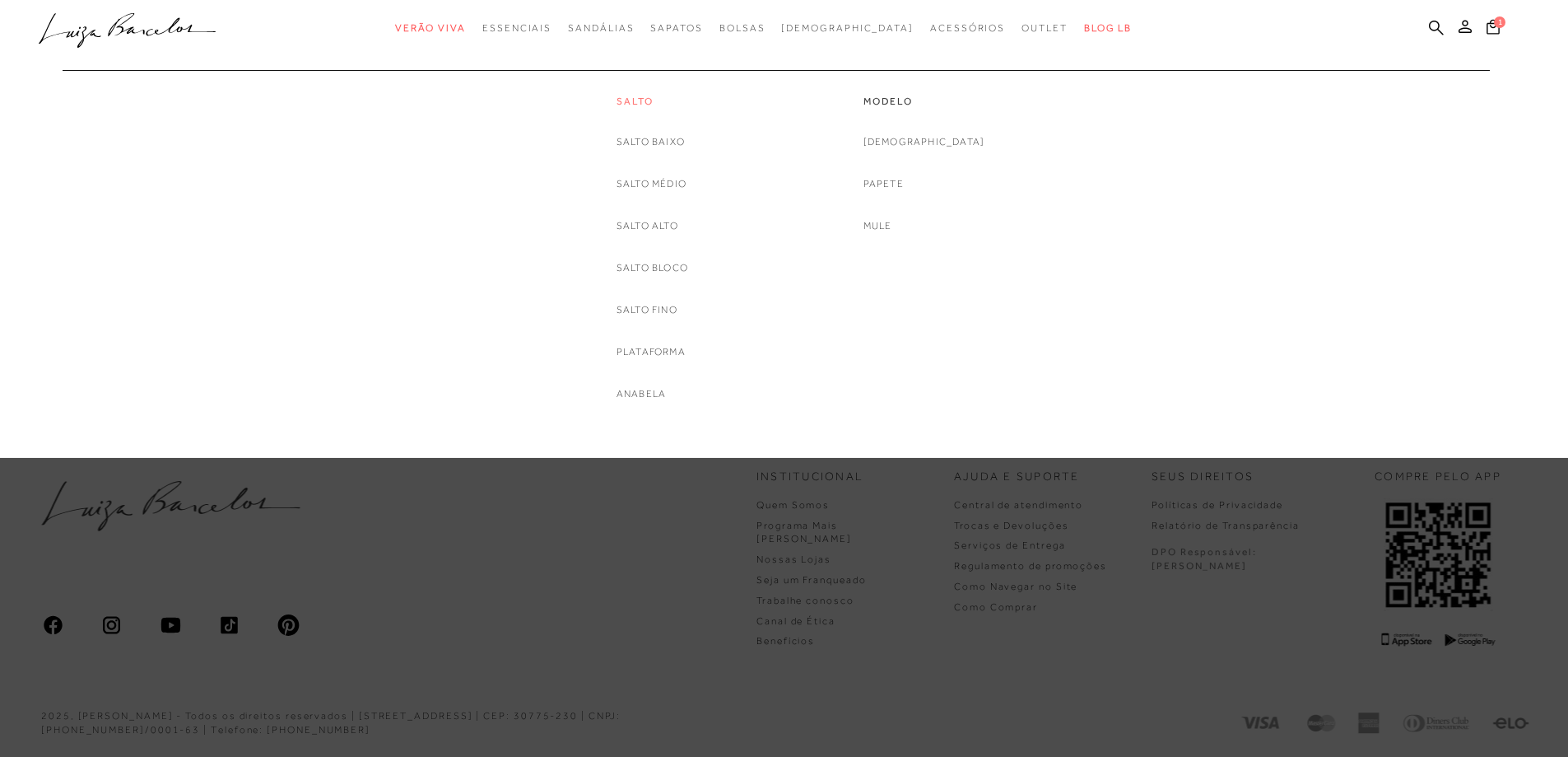
click at [641, 98] on link "Salto" at bounding box center [652, 102] width 72 height 14
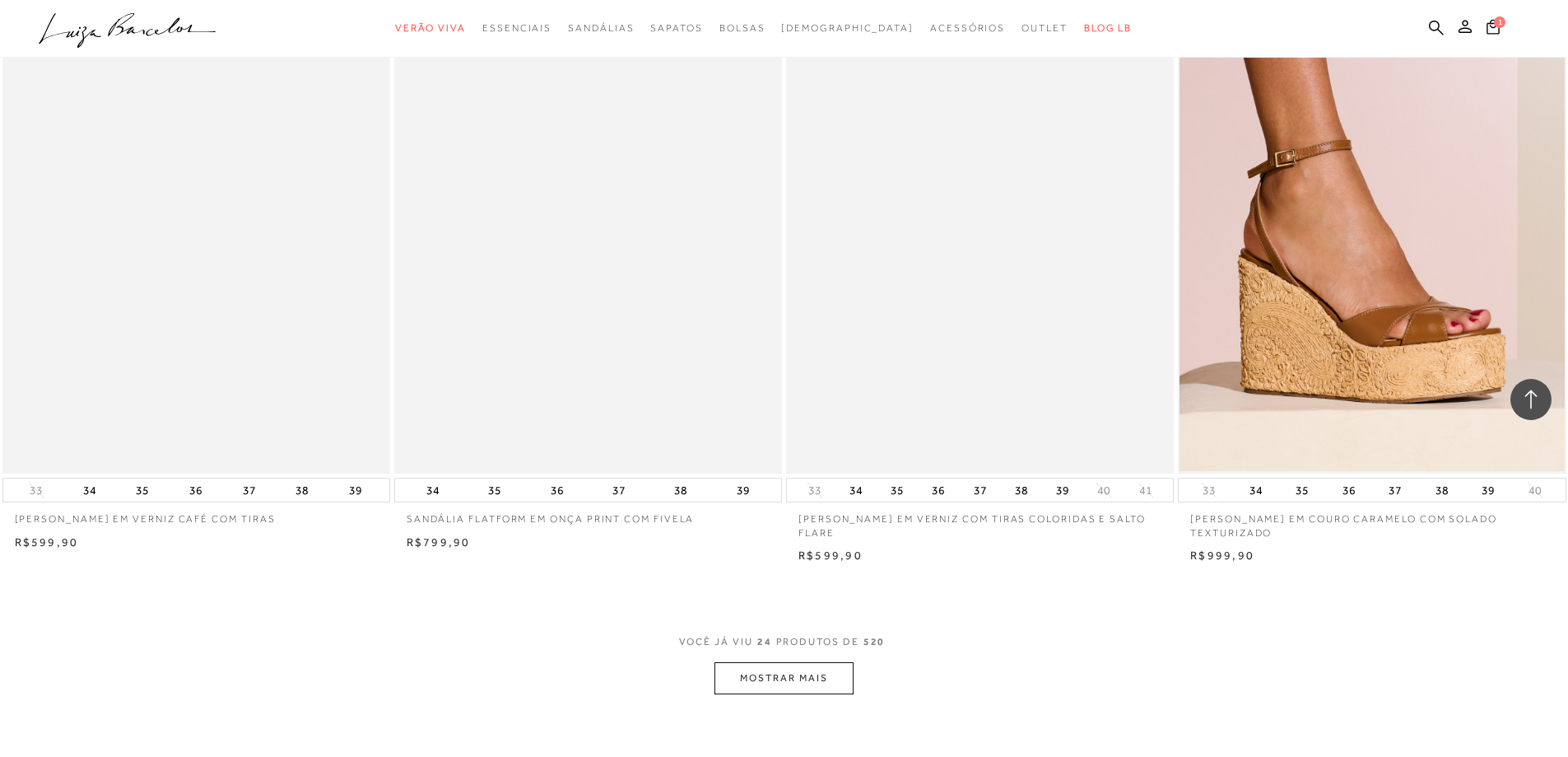
scroll to position [3675, 0]
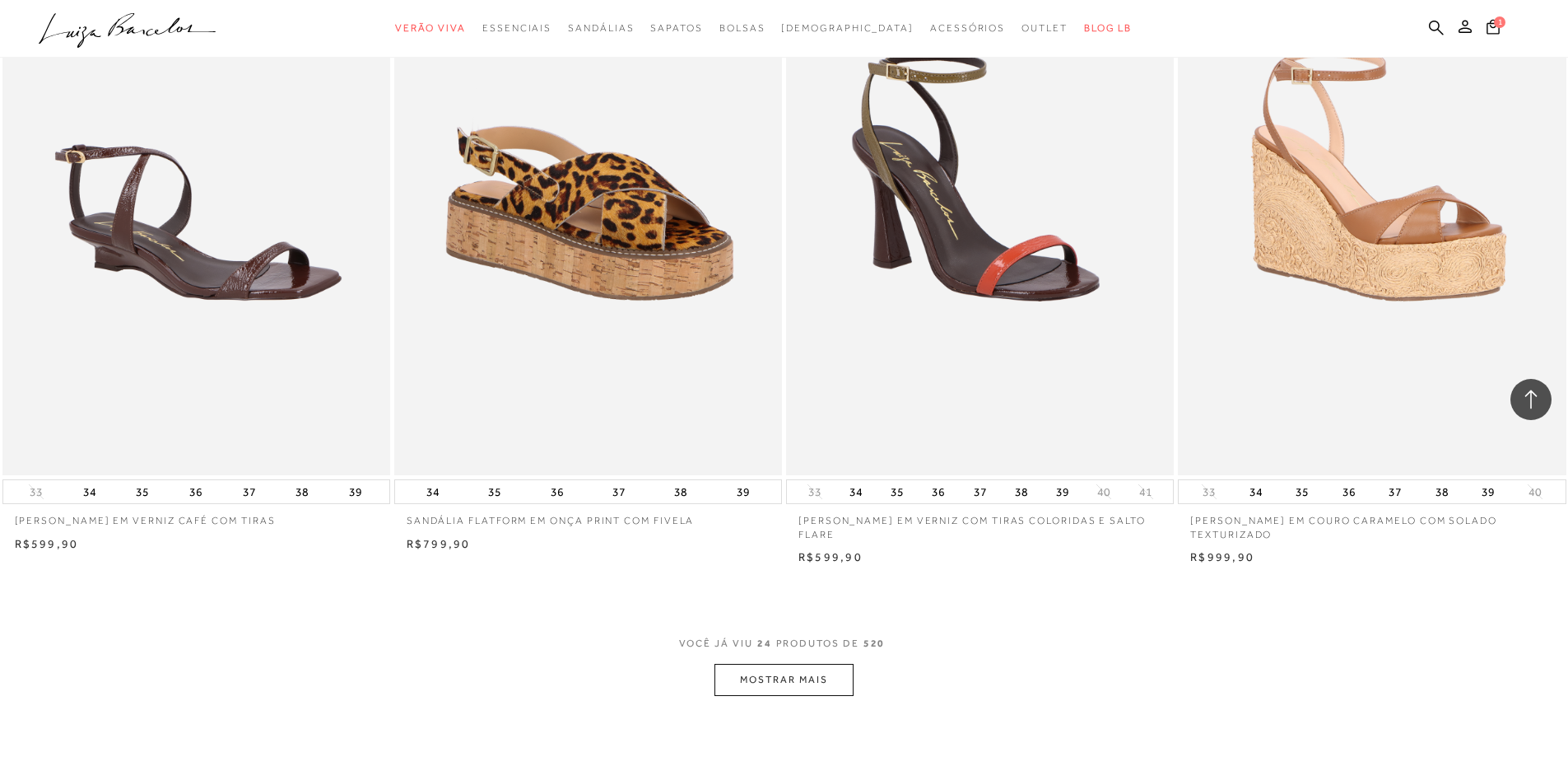
click at [1317, 296] on img at bounding box center [1373, 184] width 386 height 582
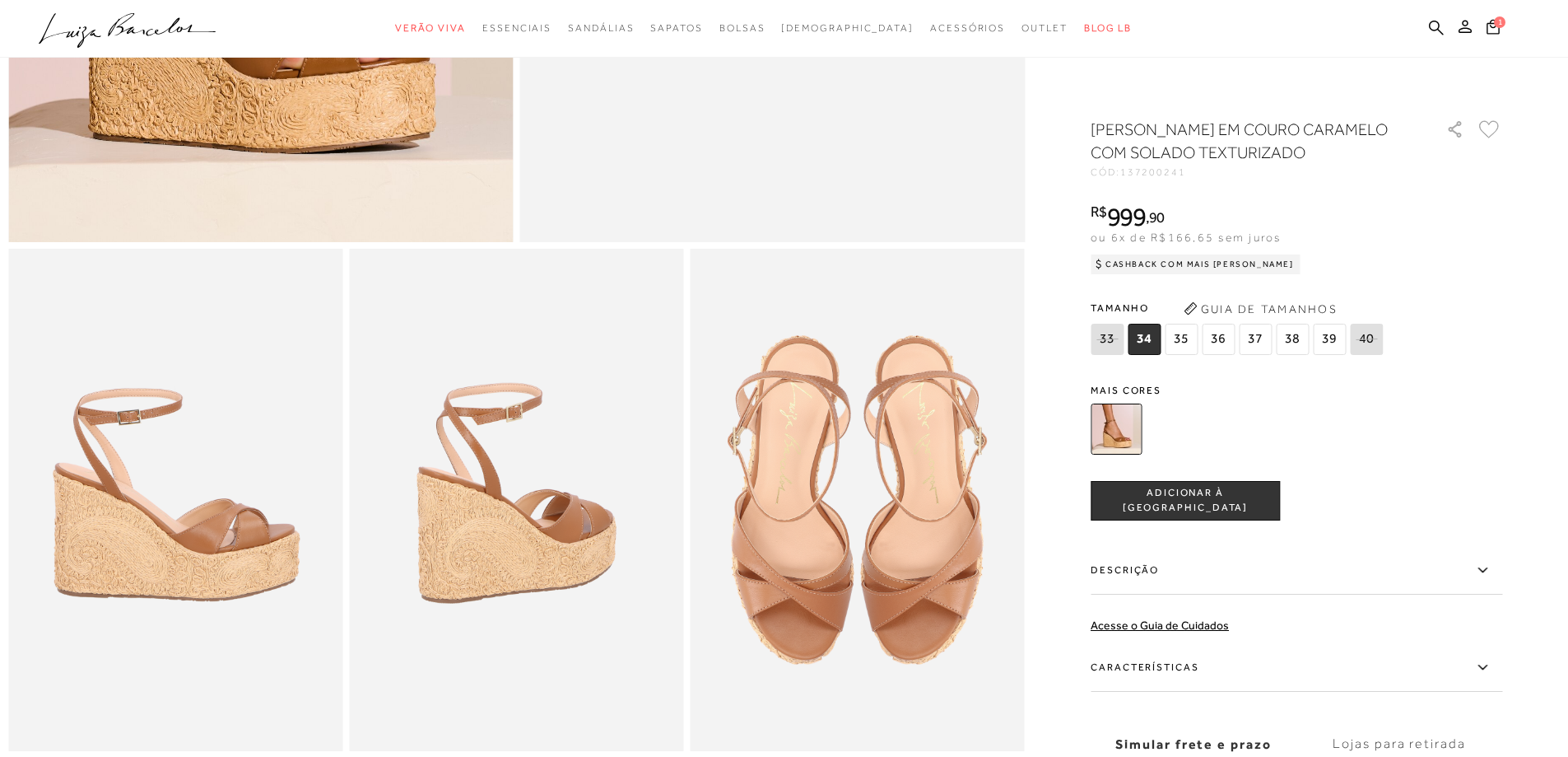
scroll to position [412, 0]
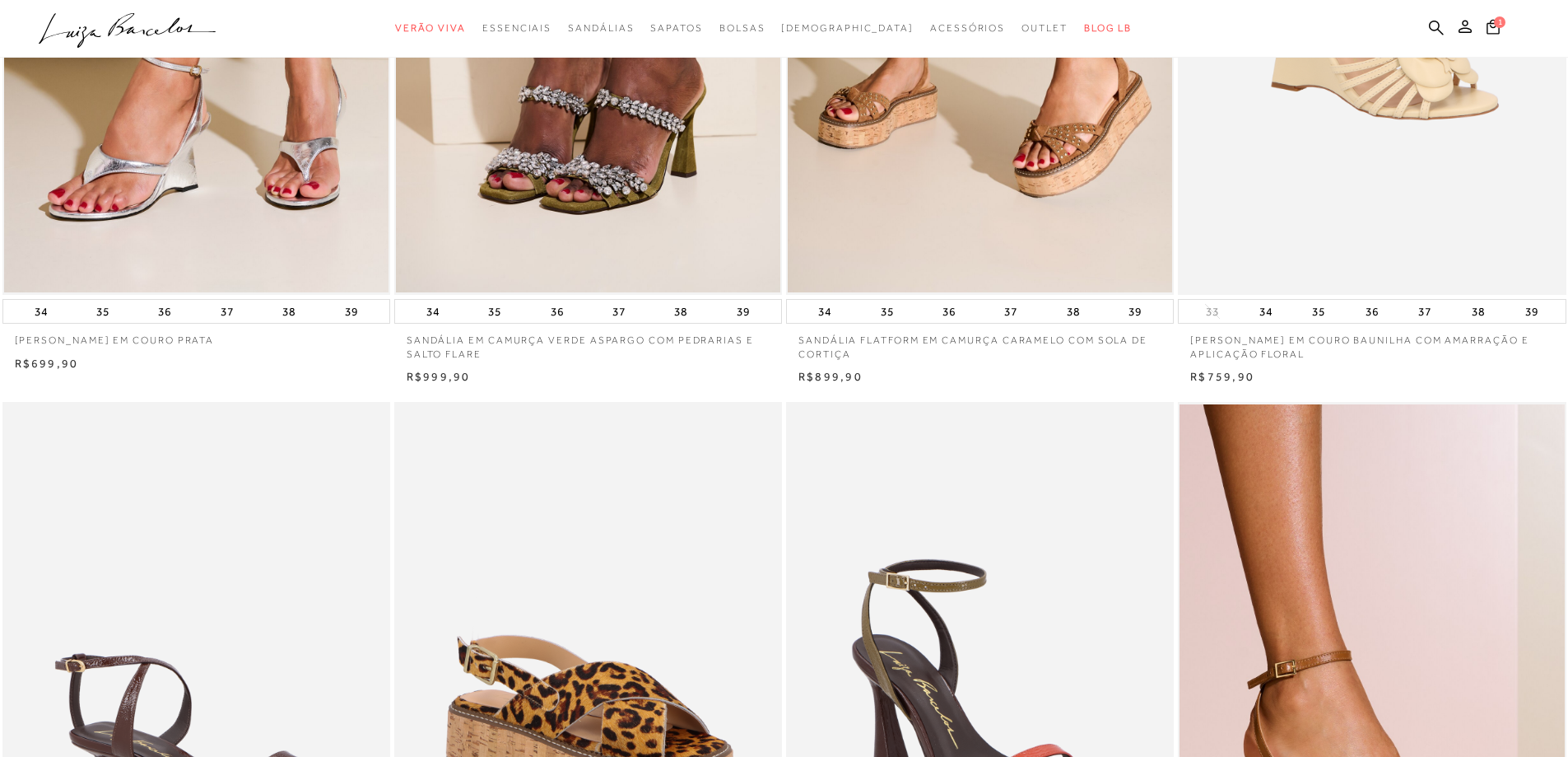
scroll to position [3675, 0]
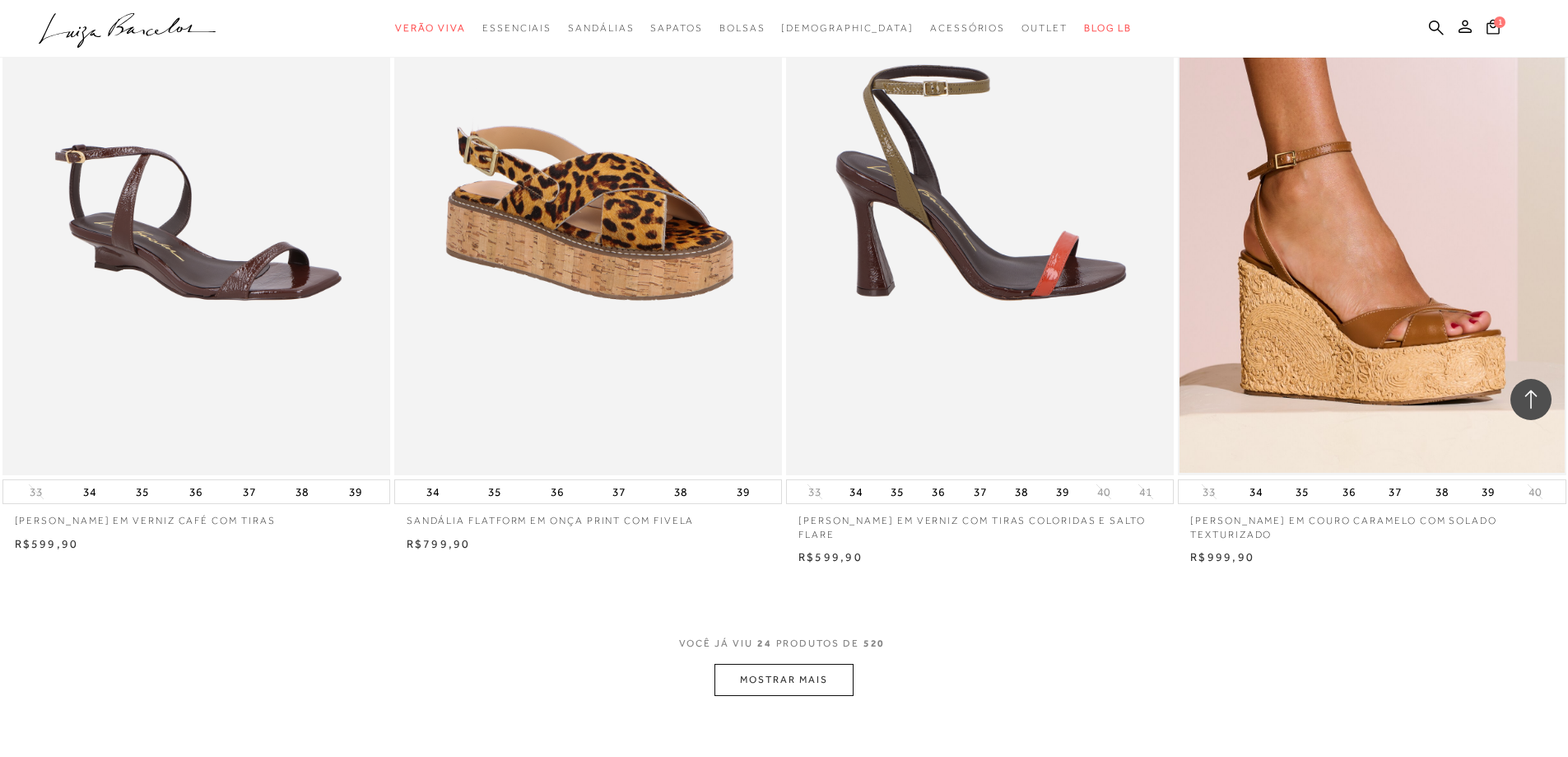
click at [990, 300] on img at bounding box center [980, 184] width 386 height 582
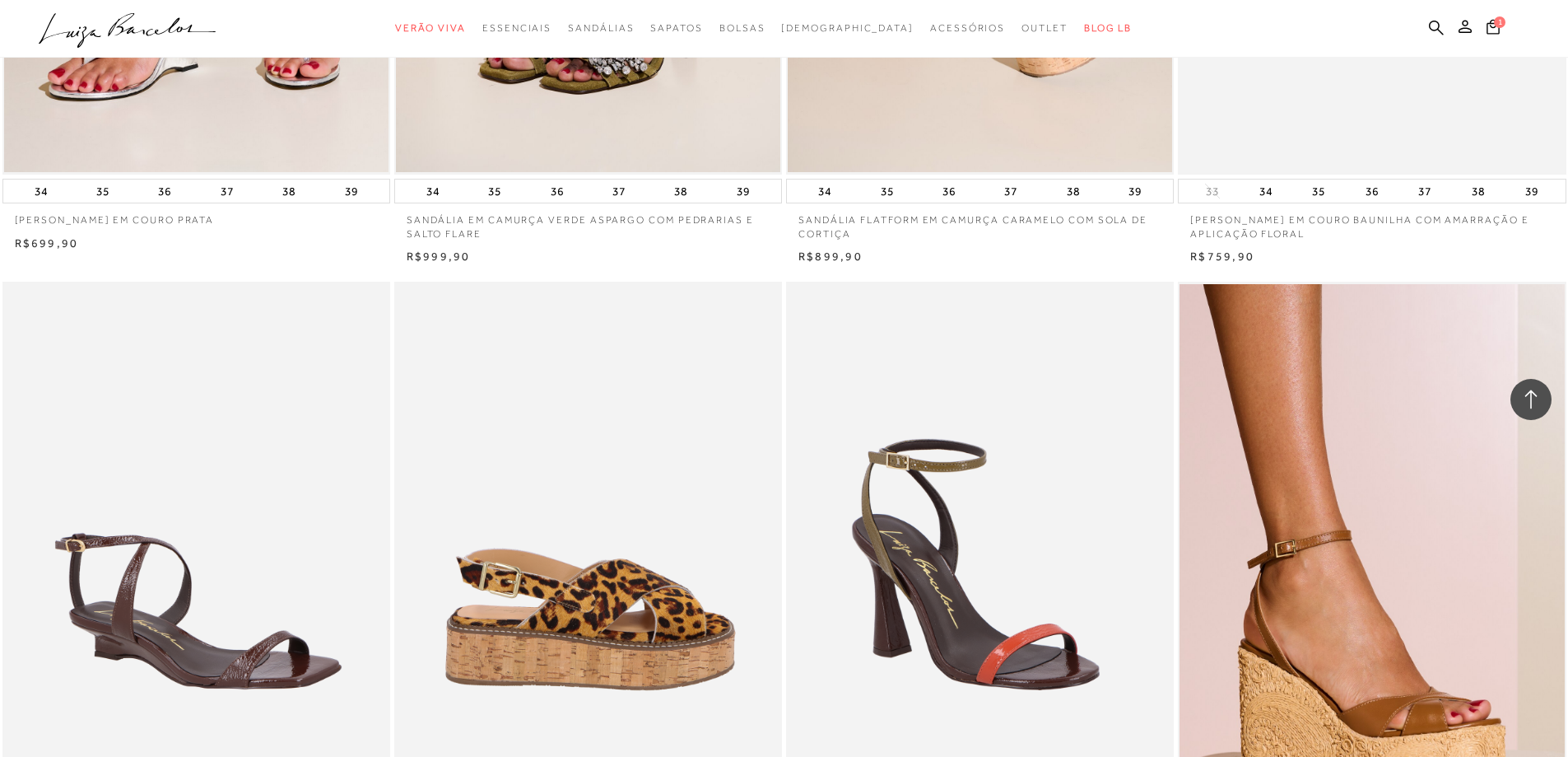
scroll to position [3099, 0]
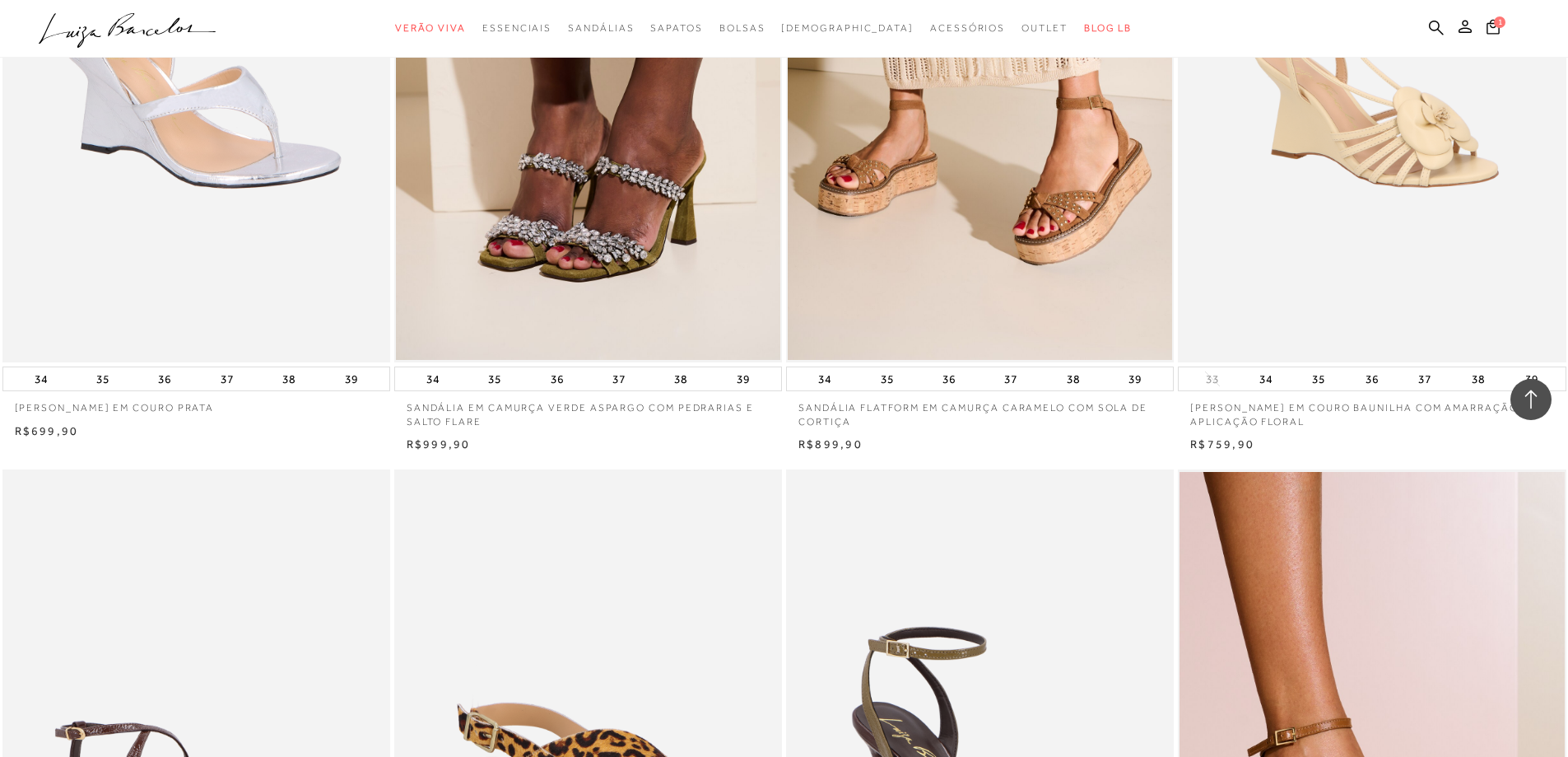
click at [209, 236] on img at bounding box center [197, 71] width 386 height 582
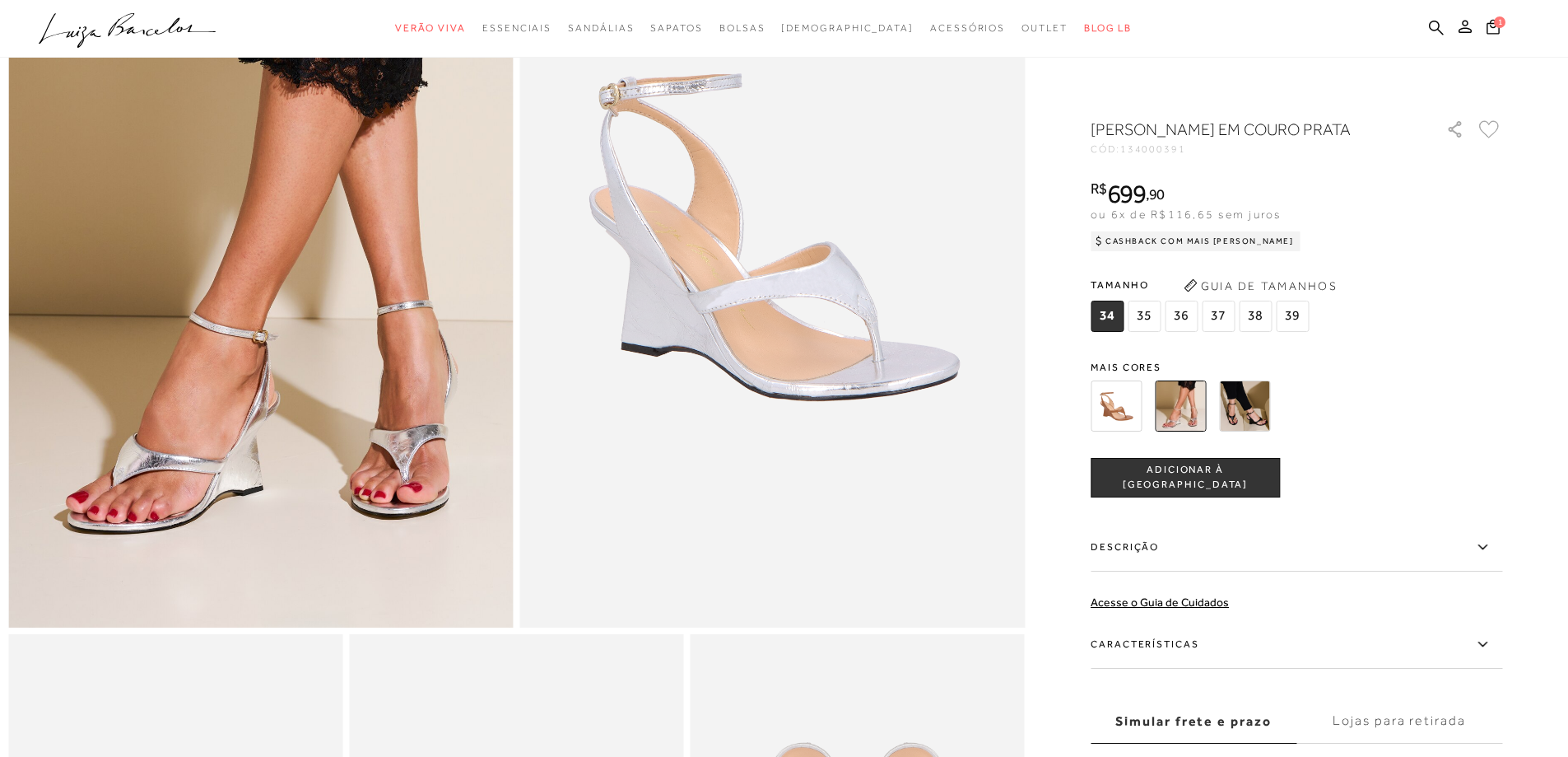
click at [1251, 426] on img at bounding box center [1245, 406] width 51 height 51
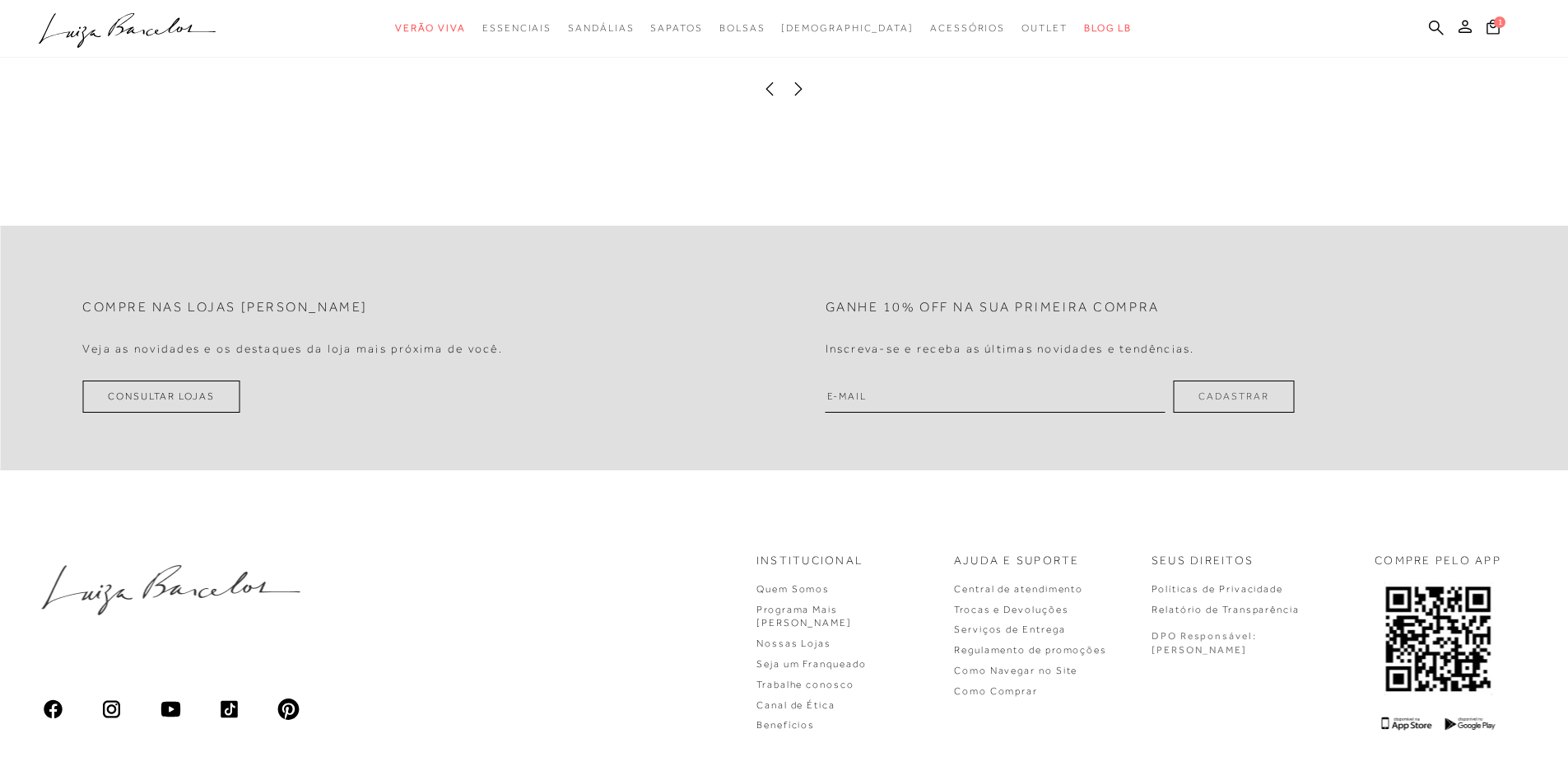
scroll to position [3167, 0]
